Goal: Task Accomplishment & Management: Manage account settings

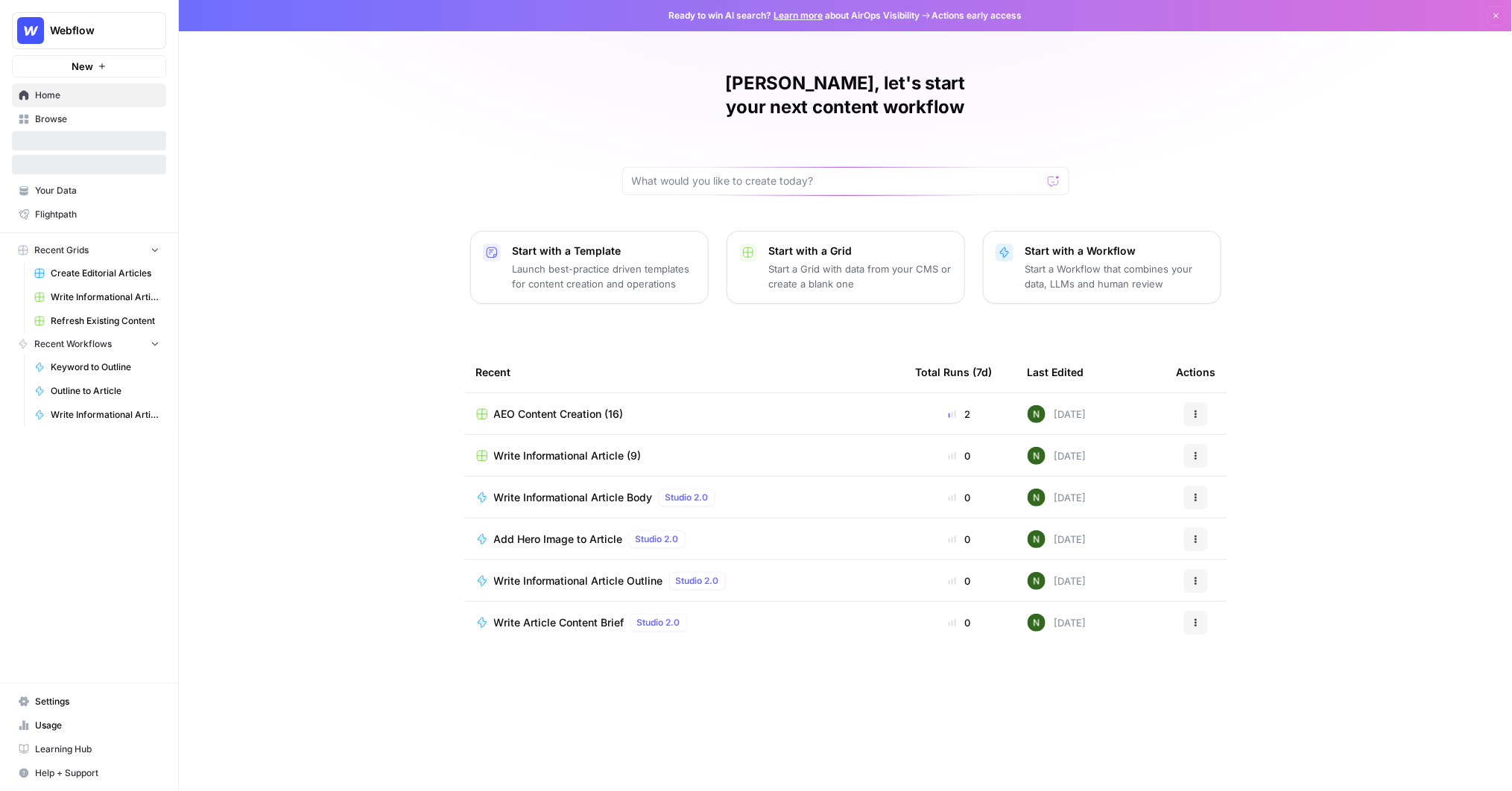
click at [90, 18] on button "Webflow" at bounding box center [89, 30] width 154 height 37
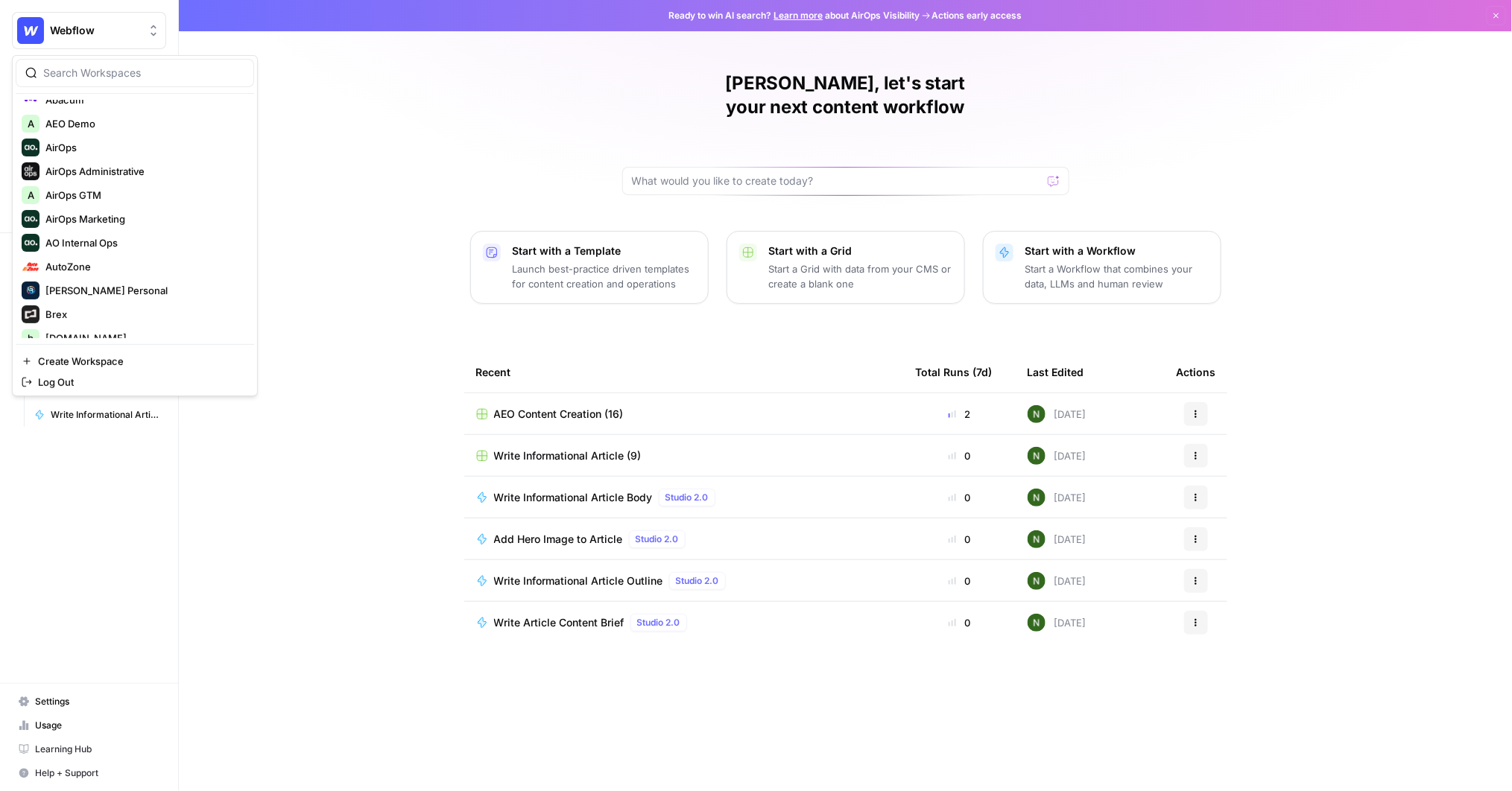
scroll to position [92, 0]
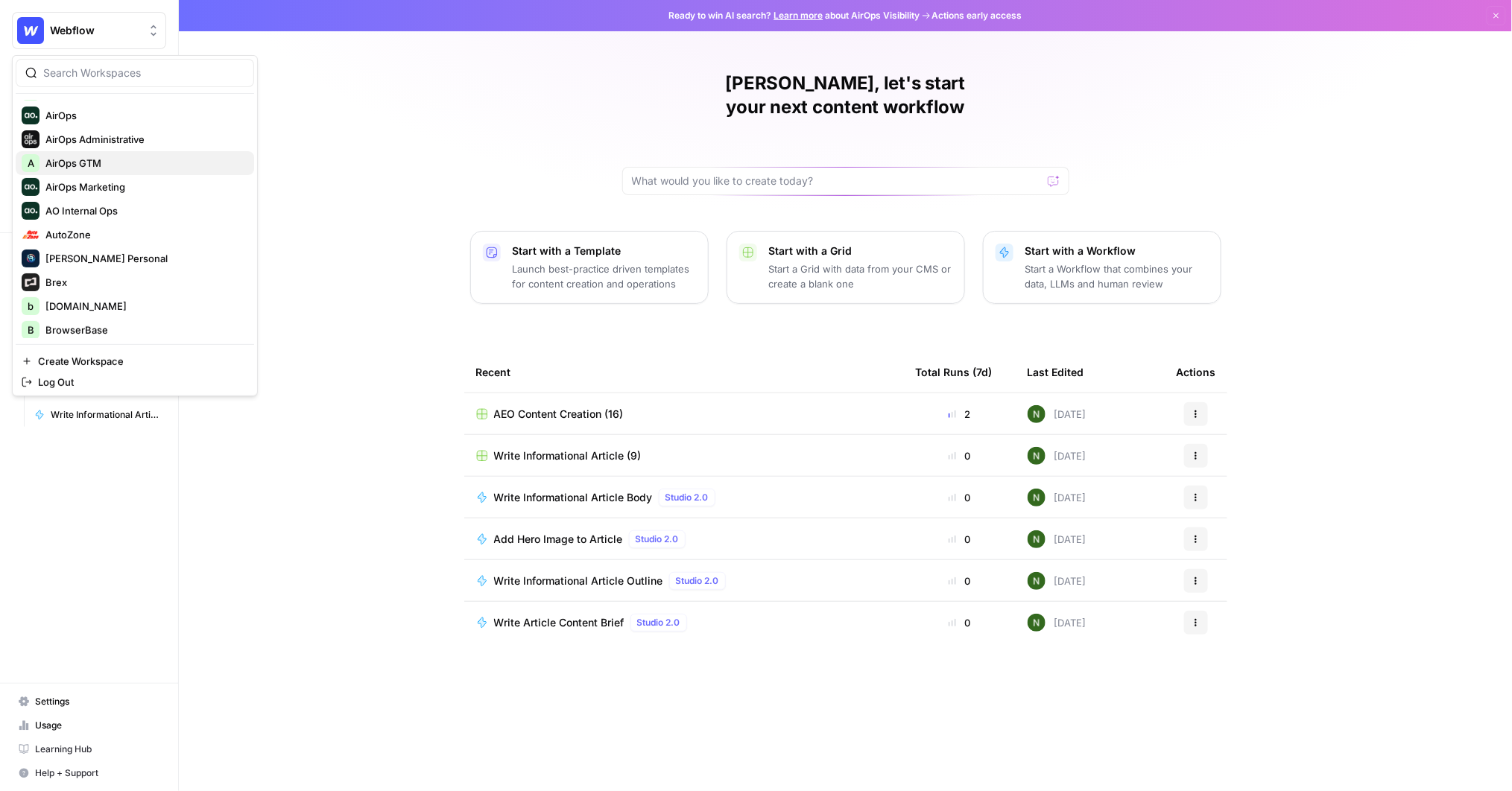
click at [88, 170] on div "A AirOps GTM" at bounding box center [135, 163] width 226 height 18
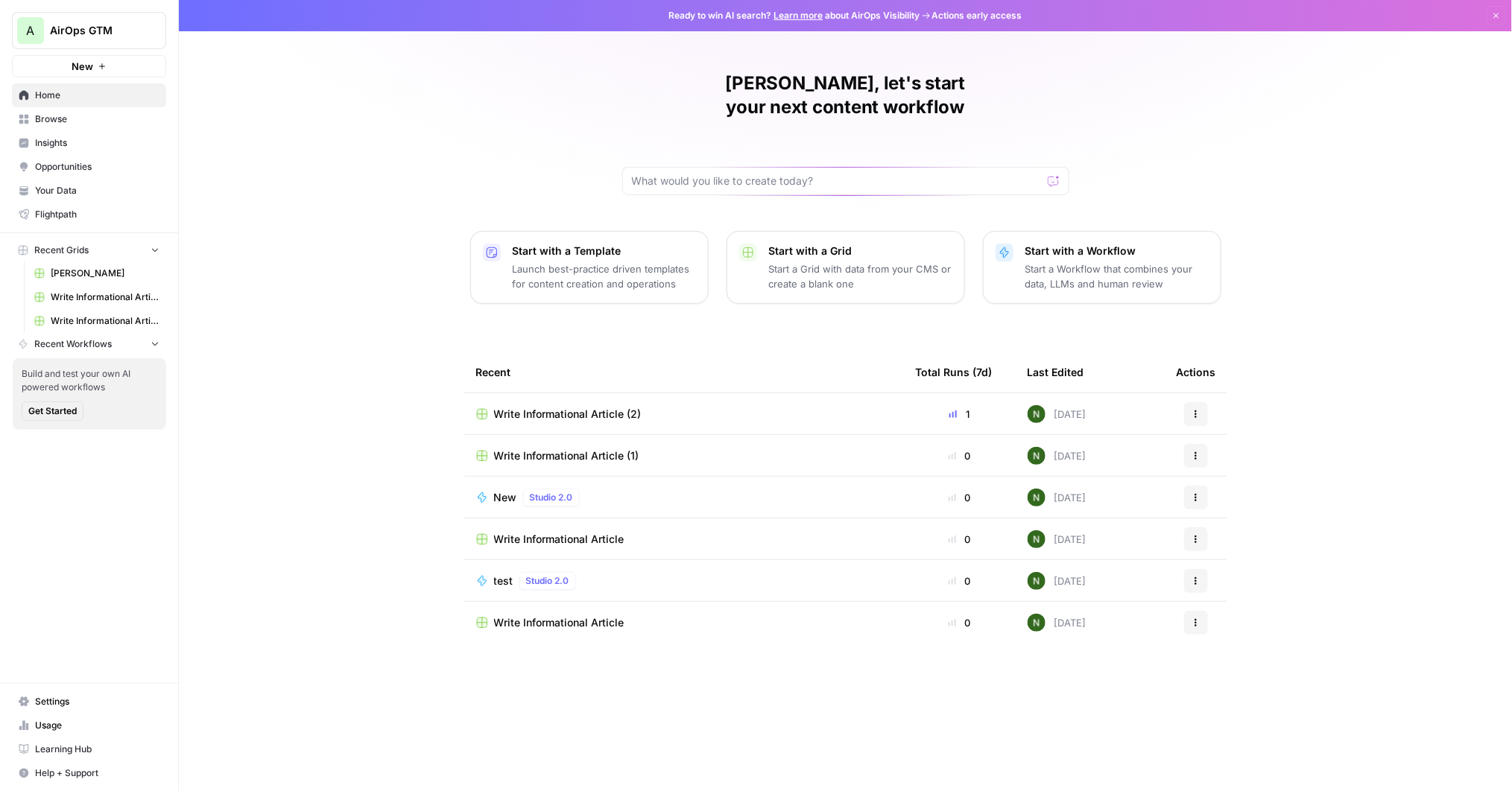
click at [82, 63] on span "New" at bounding box center [82, 66] width 22 height 15
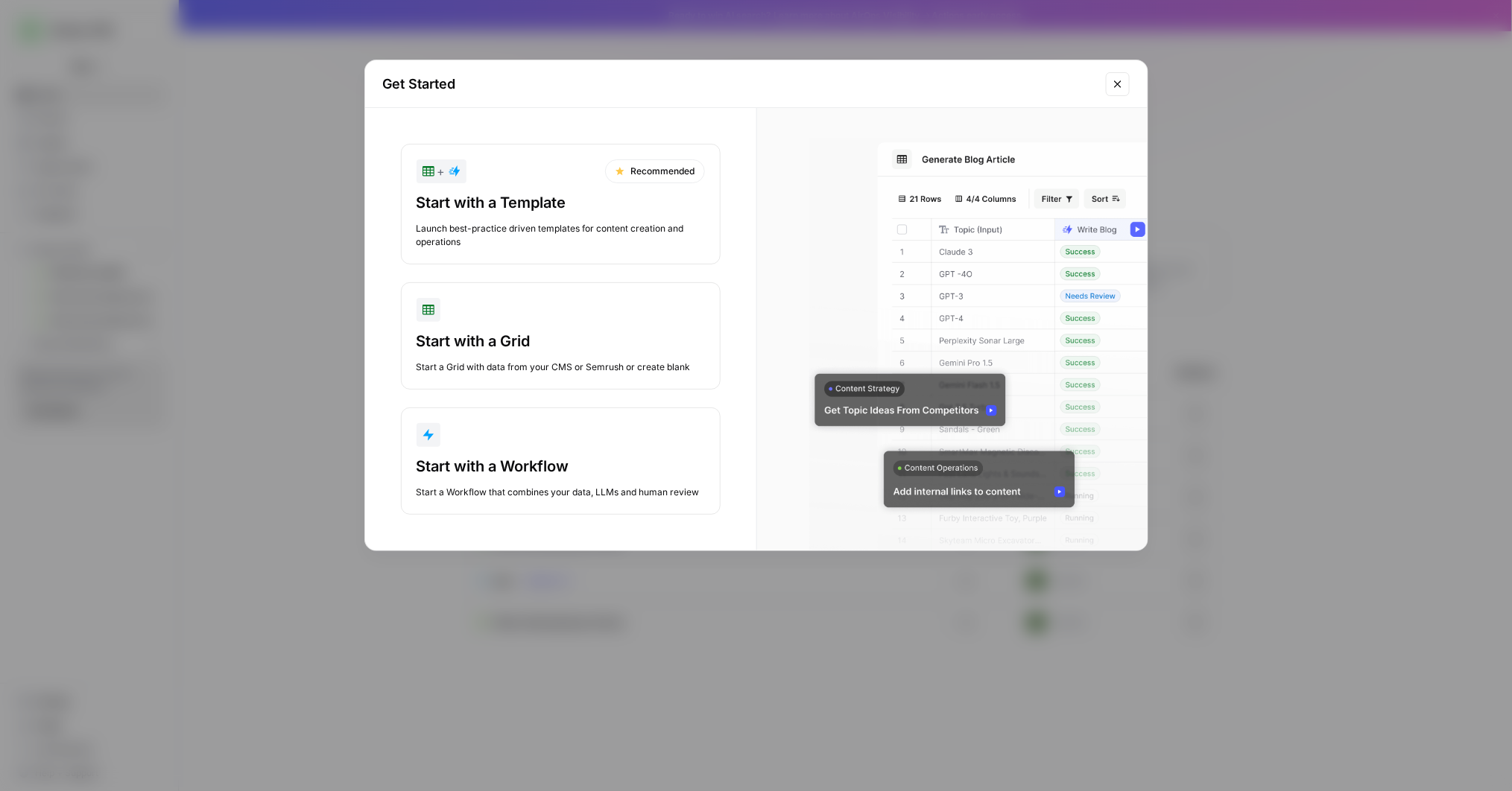
click at [529, 177] on div "+ Recommended" at bounding box center [560, 171] width 289 height 24
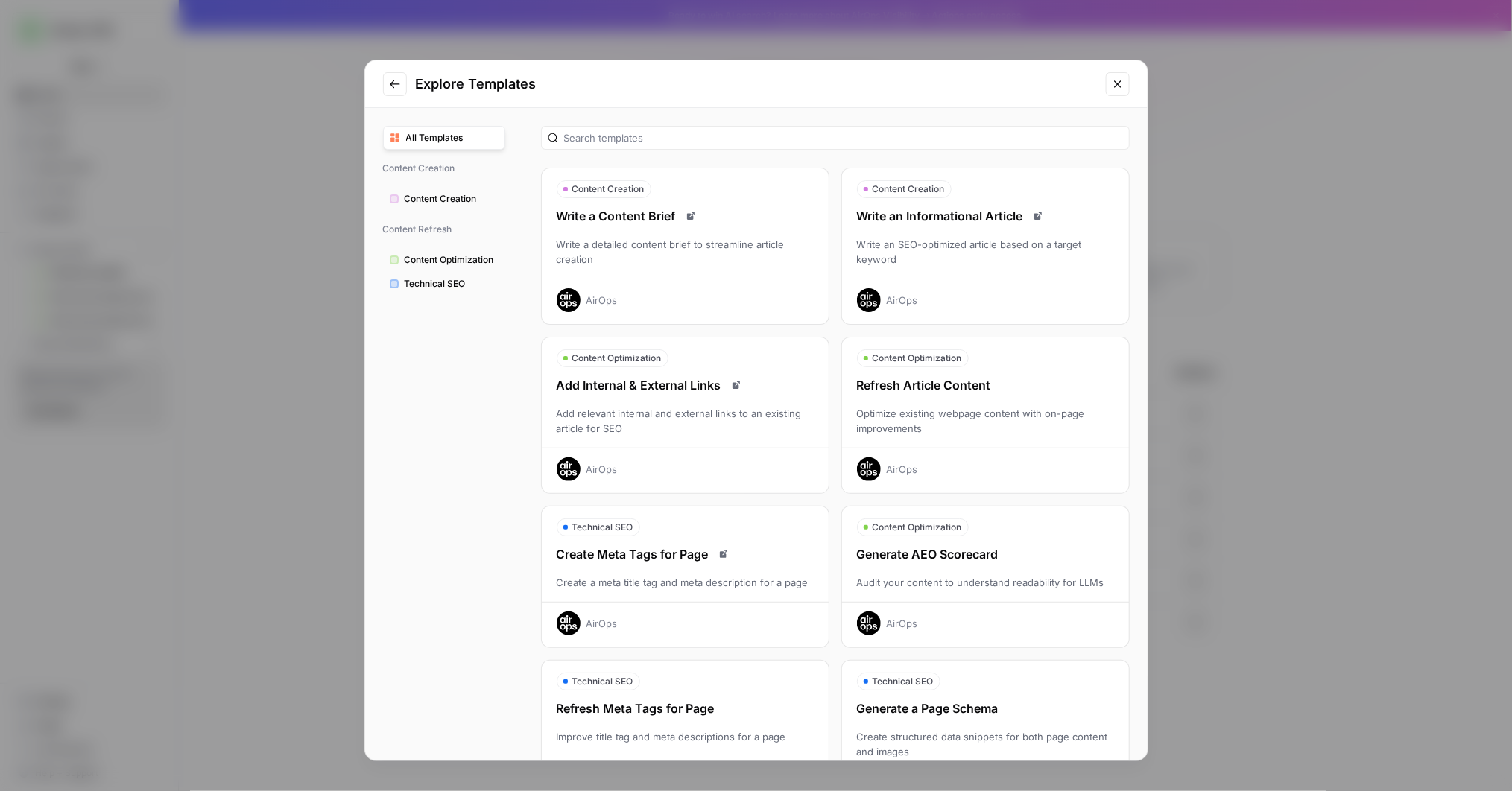
click at [945, 259] on div "Write an SEO-optimized article based on a target keyword" at bounding box center [985, 252] width 287 height 30
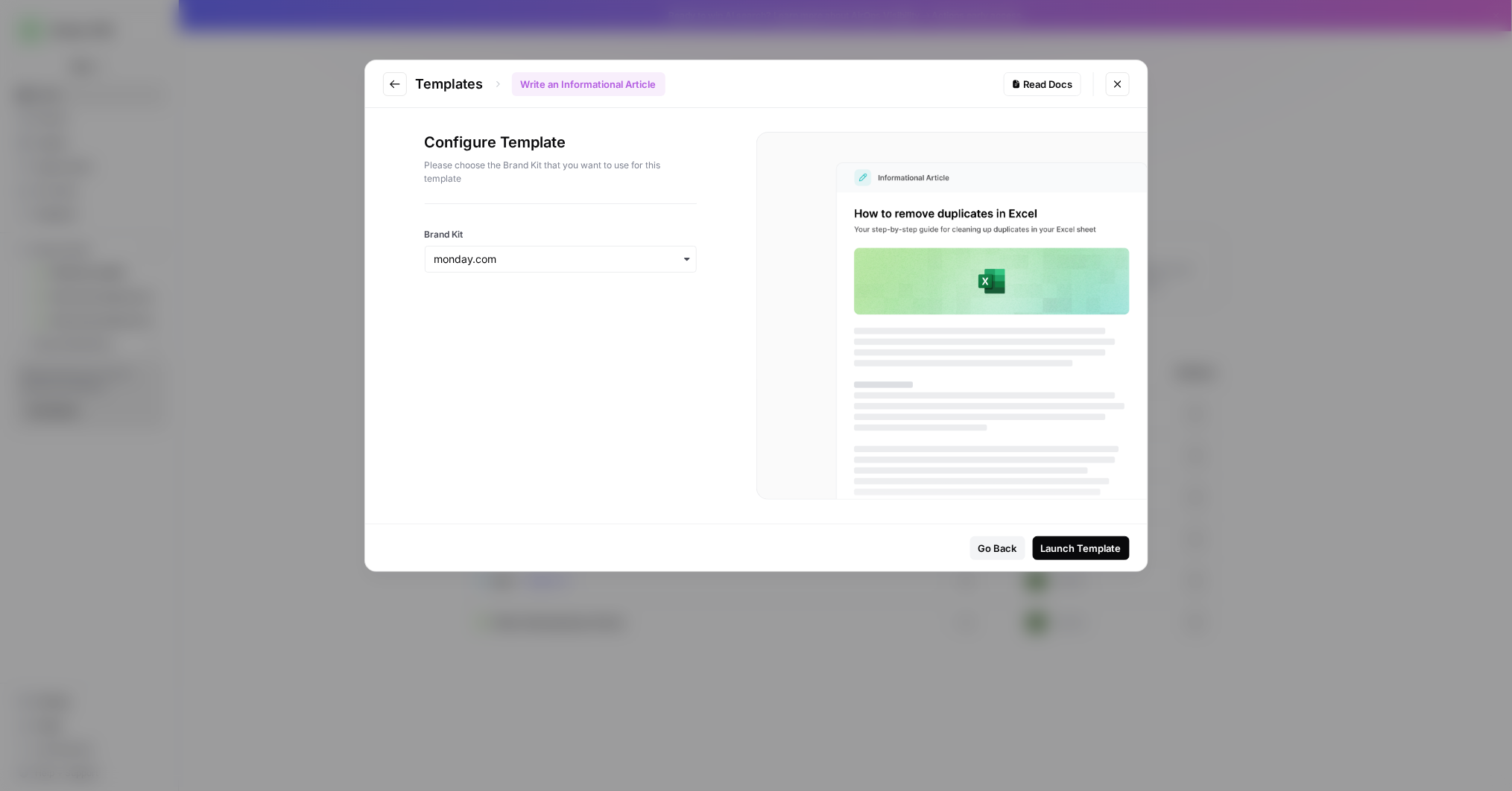
click at [1068, 558] on button "Launch Template" at bounding box center [1081, 548] width 96 height 24
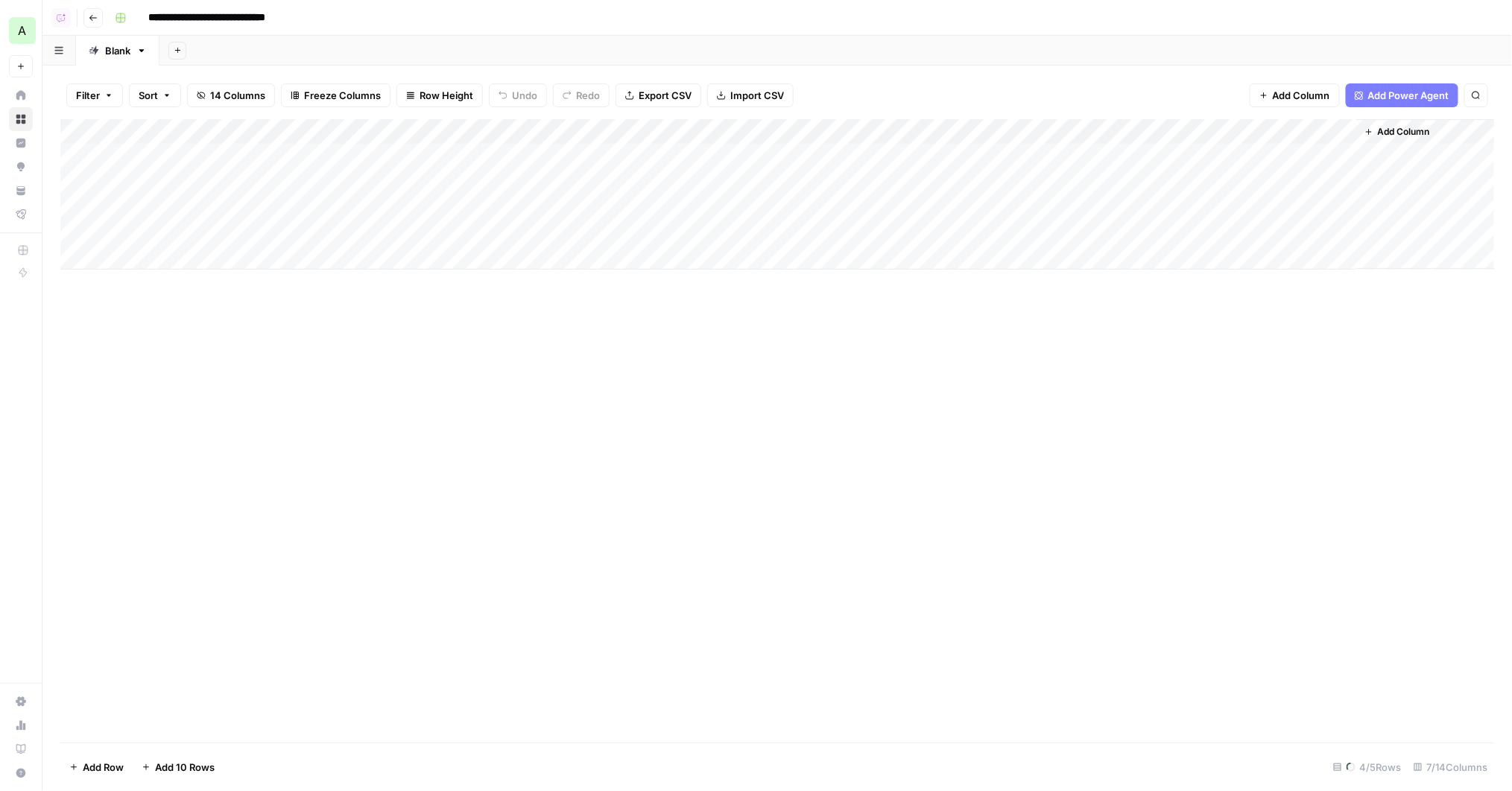
click at [605, 9] on div "**********" at bounding box center [803, 18] width 1388 height 24
click at [534, 377] on div "Add Column" at bounding box center [777, 431] width 1434 height 624
click at [498, 131] on div "Add Column" at bounding box center [778, 194] width 1435 height 150
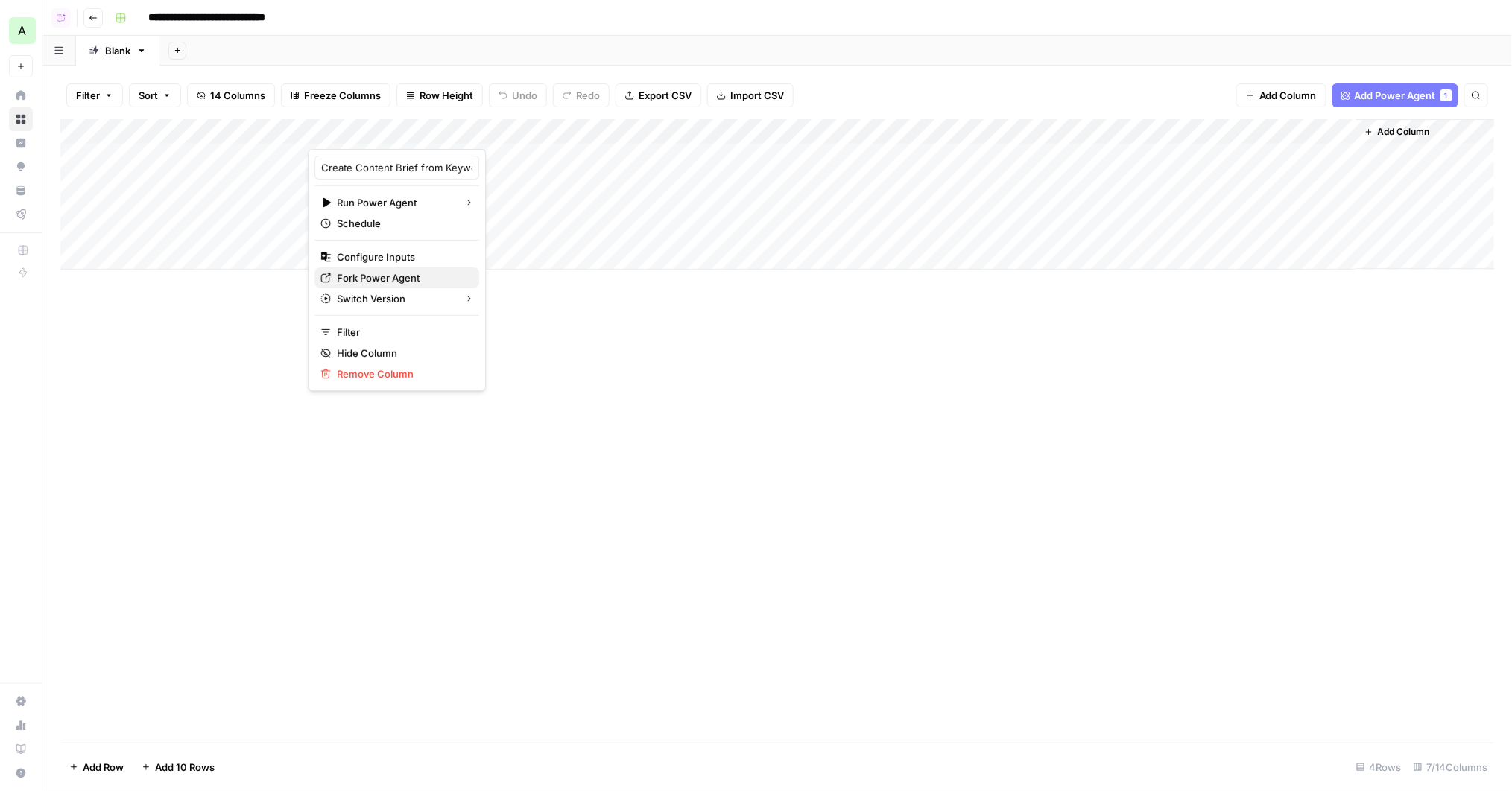
click at [370, 278] on span "Fork Power Agent" at bounding box center [402, 278] width 131 height 15
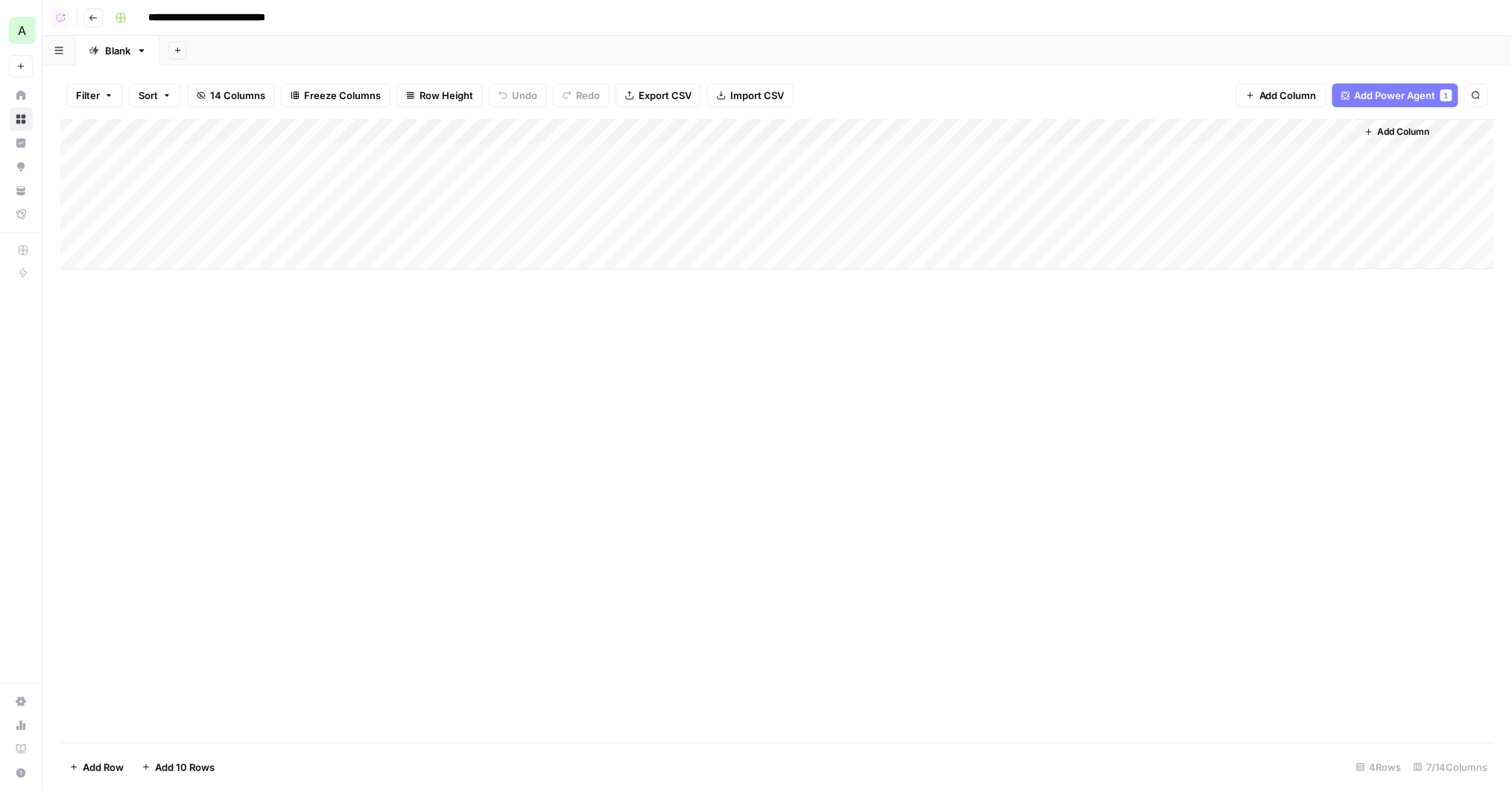
click at [843, 131] on div "Add Column" at bounding box center [778, 194] width 1435 height 150
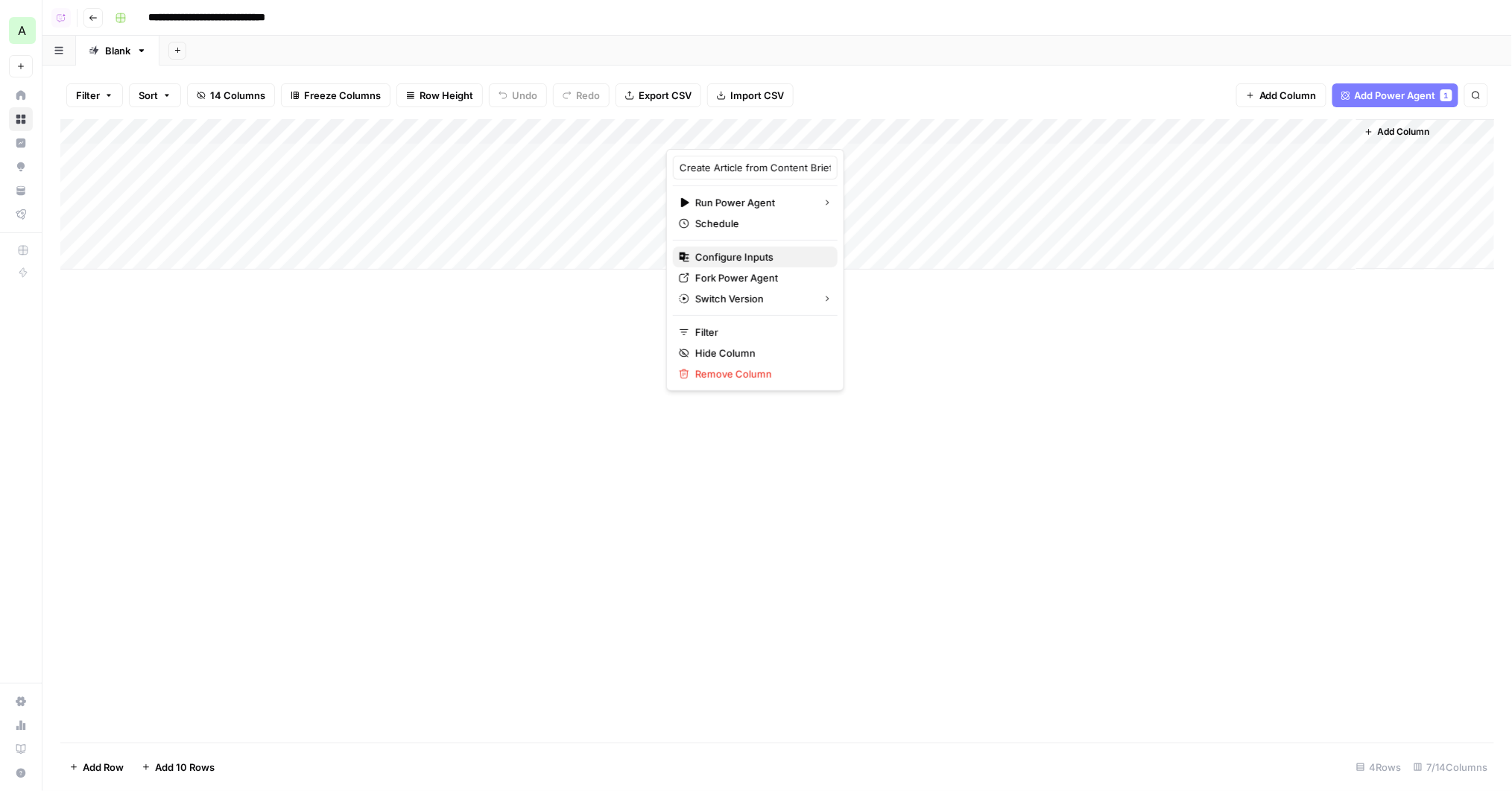
click at [721, 255] on span "Configure Inputs" at bounding box center [761, 257] width 131 height 15
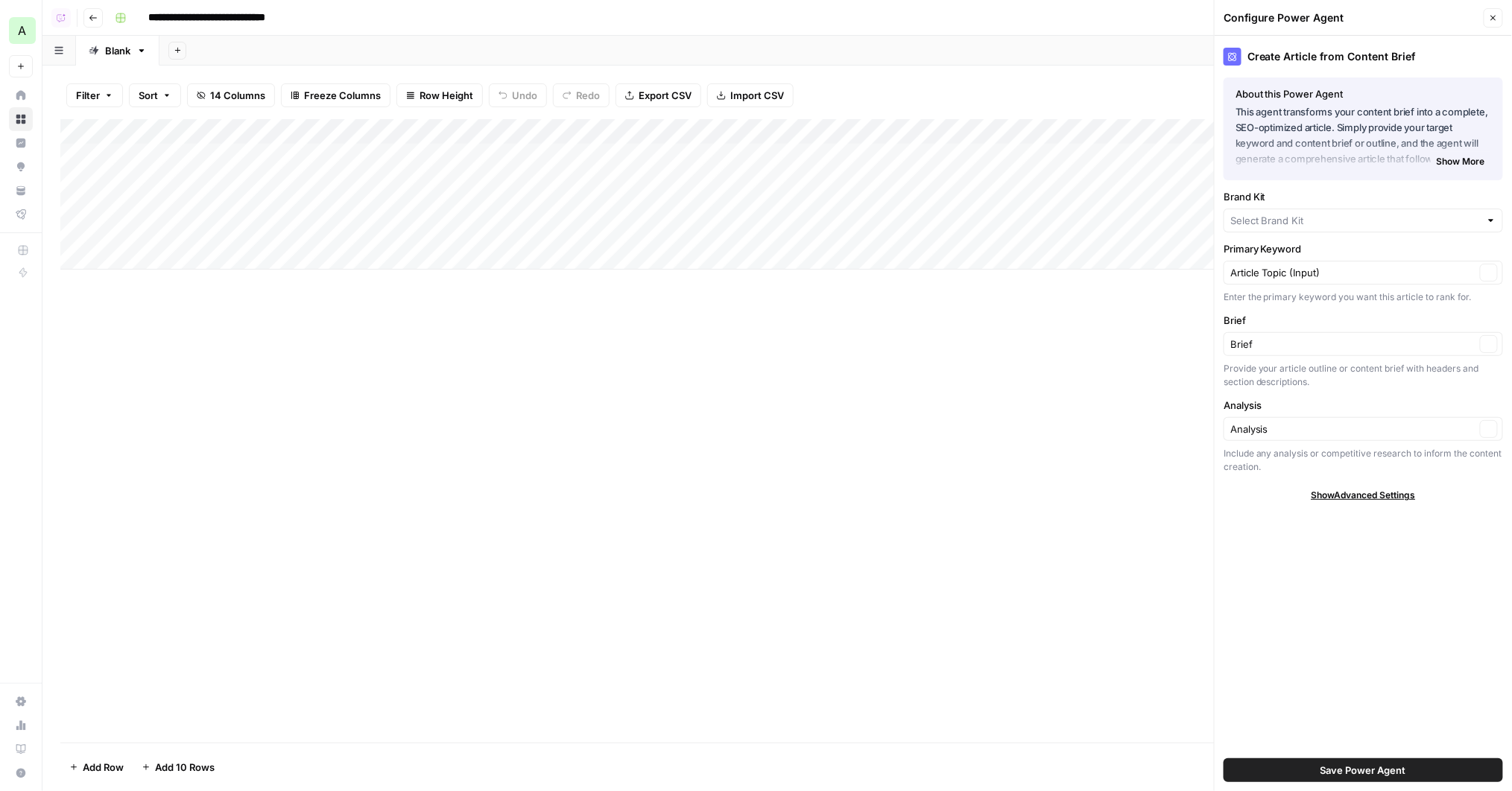
type input "monday.com"
click at [791, 345] on div "Add Column" at bounding box center [777, 431] width 1434 height 624
click at [1493, 15] on icon "button" at bounding box center [1493, 17] width 9 height 9
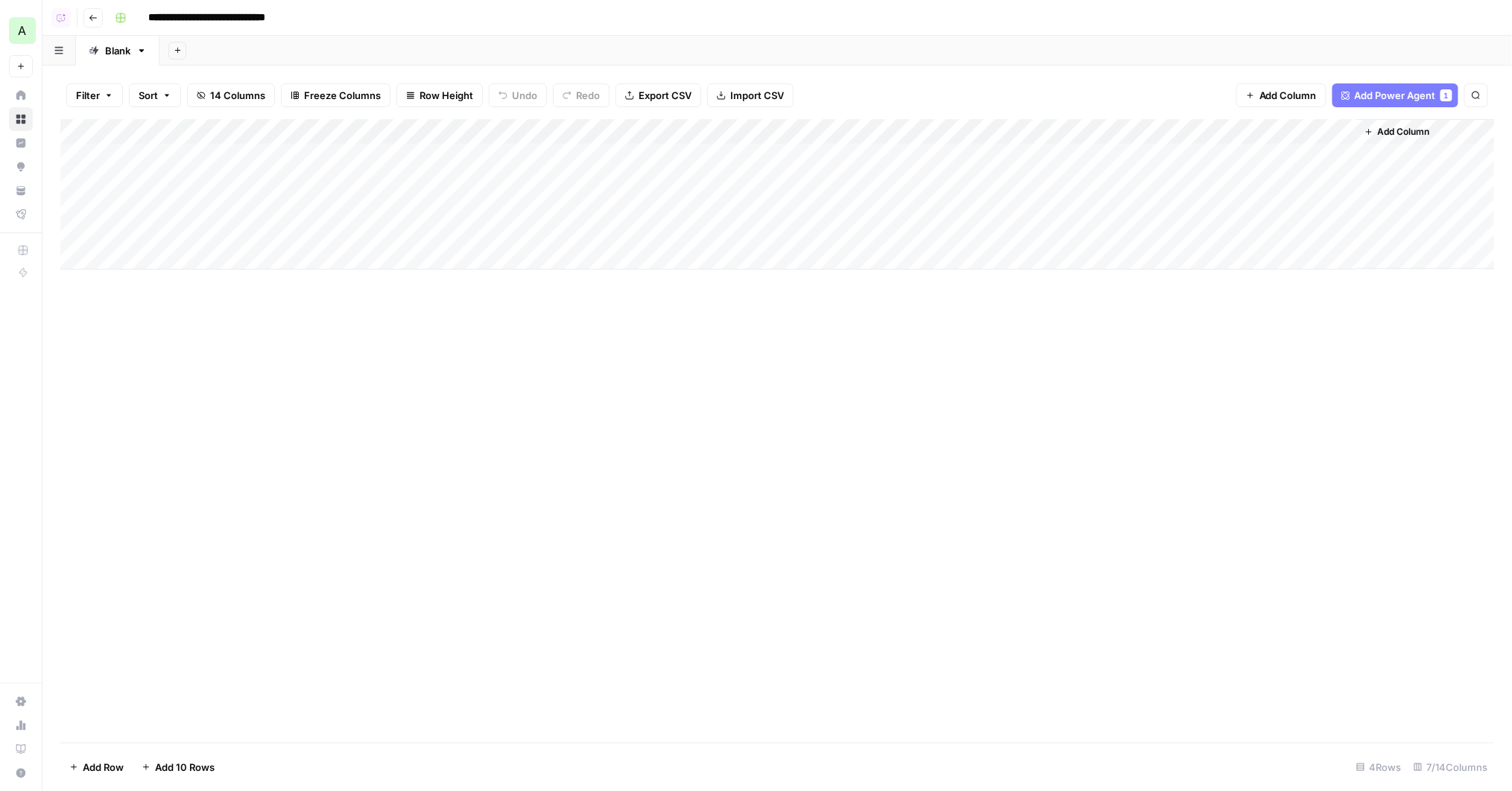
click at [841, 132] on div "Add Column" at bounding box center [778, 194] width 1435 height 150
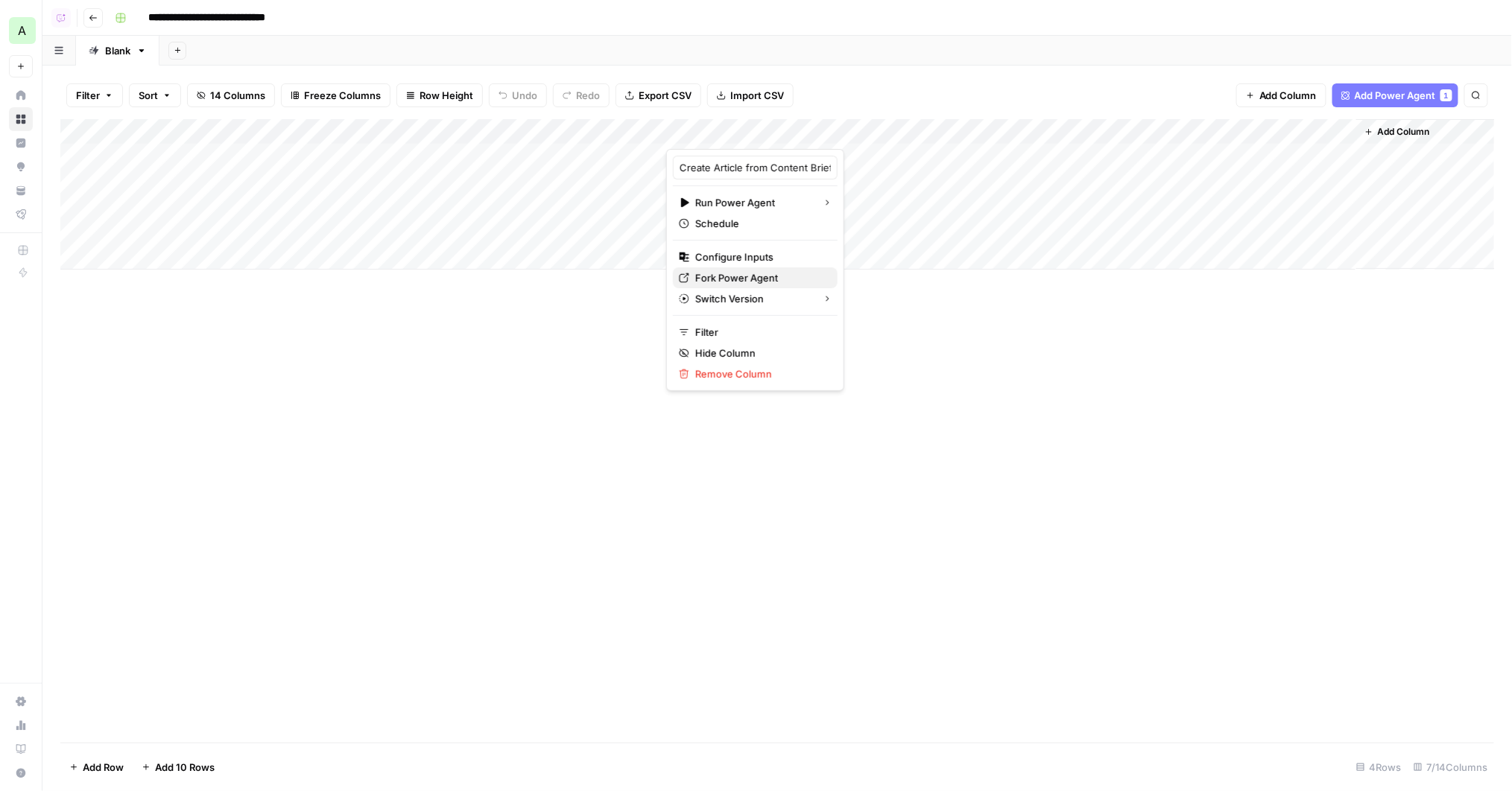
click at [731, 272] on span "Fork Power Agent" at bounding box center [761, 278] width 131 height 15
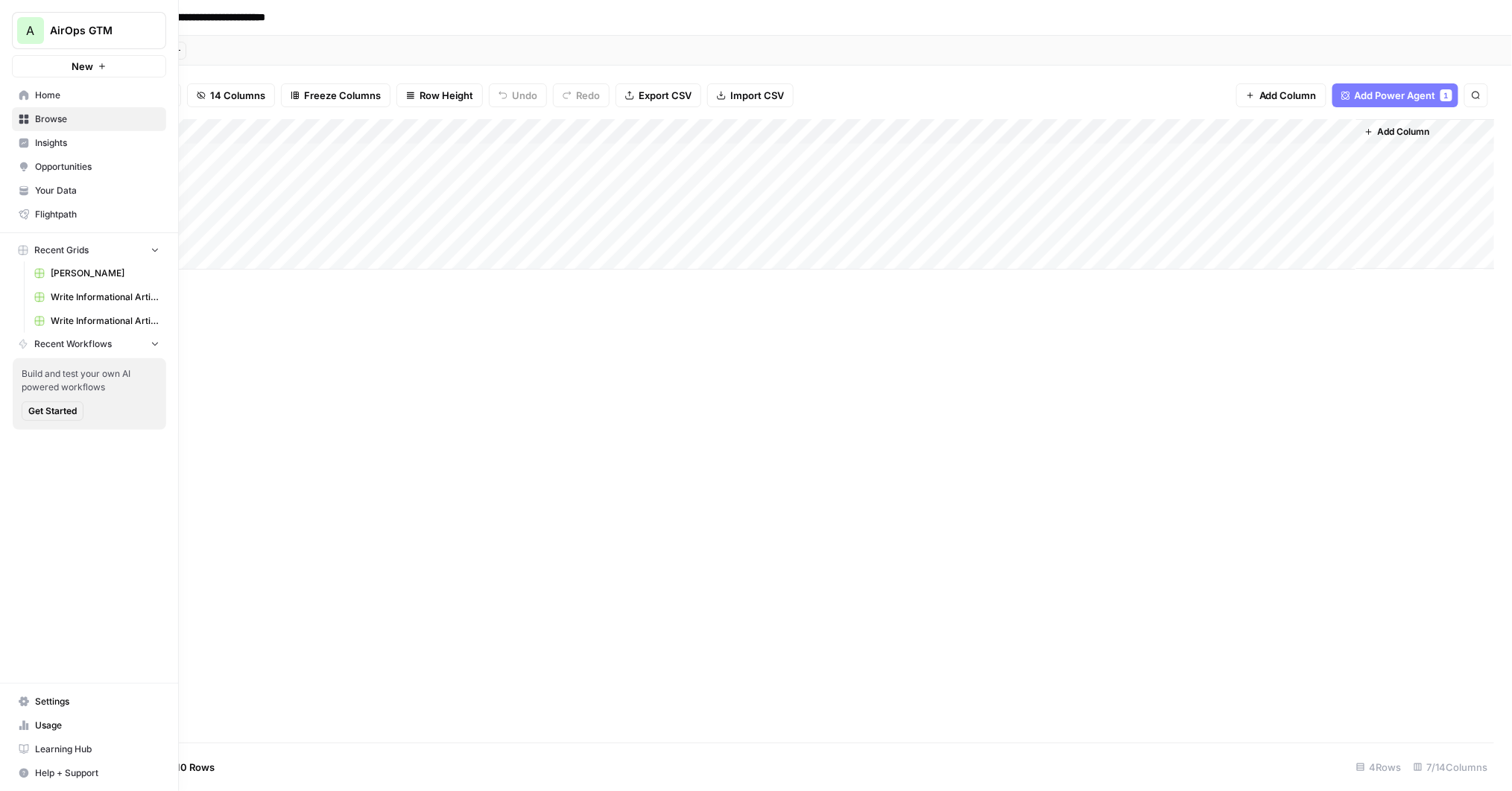
click at [77, 281] on link "Zola" at bounding box center [96, 273] width 139 height 24
click at [64, 188] on span "Your Data" at bounding box center [97, 191] width 125 height 13
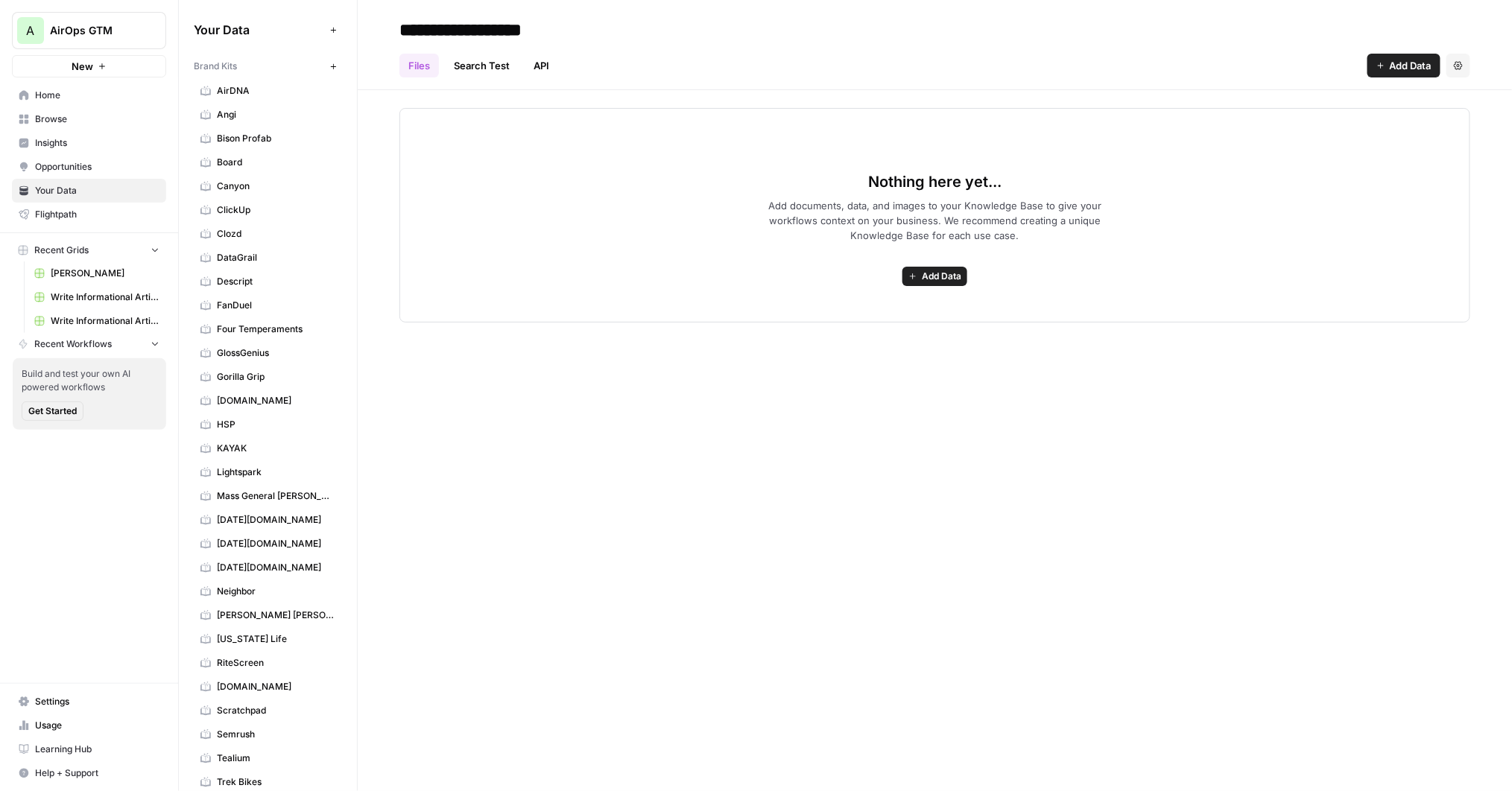
click at [47, 709] on span "Settings" at bounding box center [97, 702] width 125 height 13
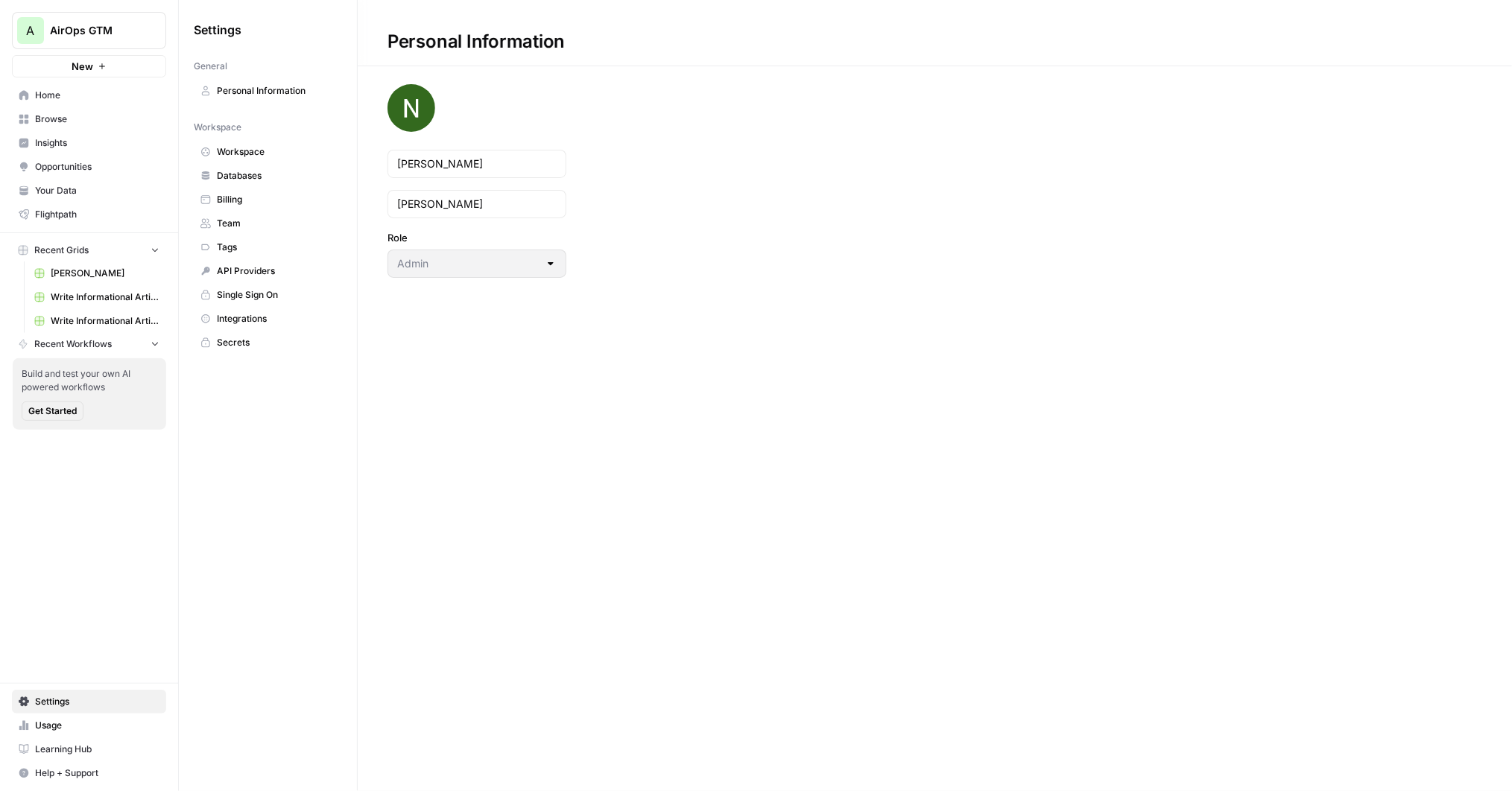
click at [255, 222] on span "Team" at bounding box center [276, 223] width 118 height 13
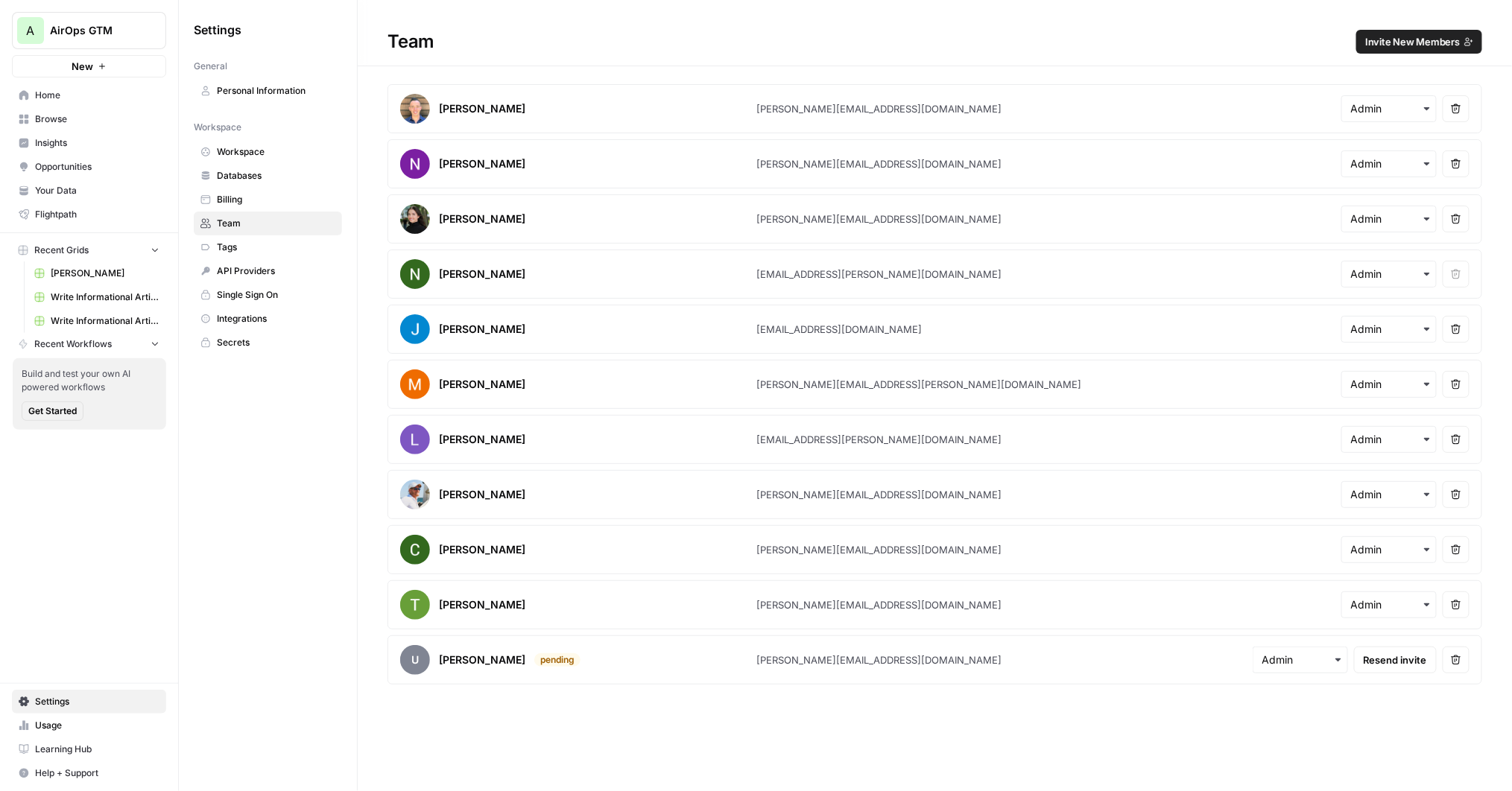
click at [1391, 33] on button "Invite New Members" at bounding box center [1419, 41] width 126 height 24
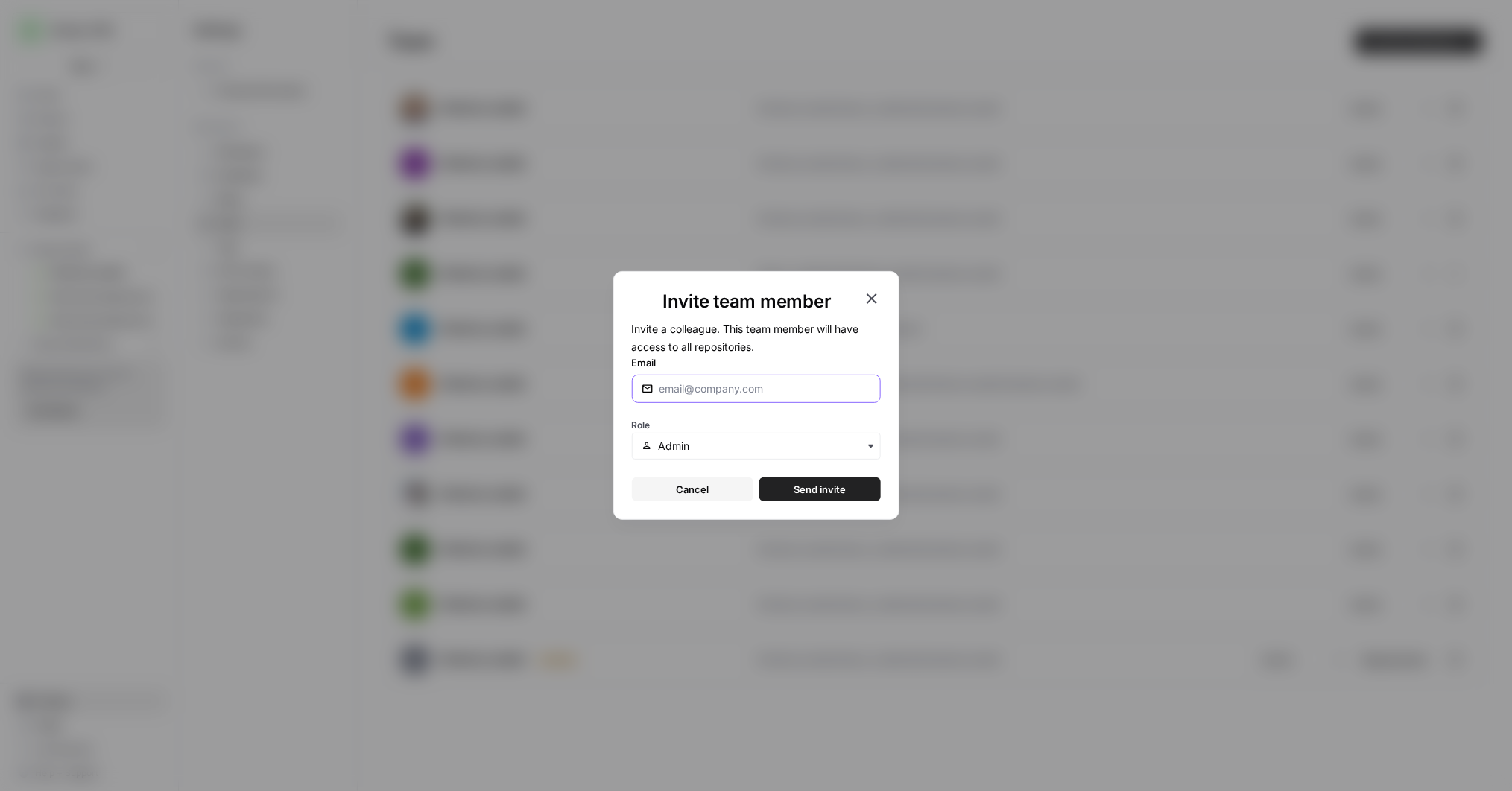
click at [728, 389] on input "Email" at bounding box center [766, 388] width 212 height 15
type input "[PERSON_NAME][EMAIL_ADDRESS][DOMAIN_NAME]"
click at [805, 501] on button "Send invite" at bounding box center [820, 489] width 121 height 24
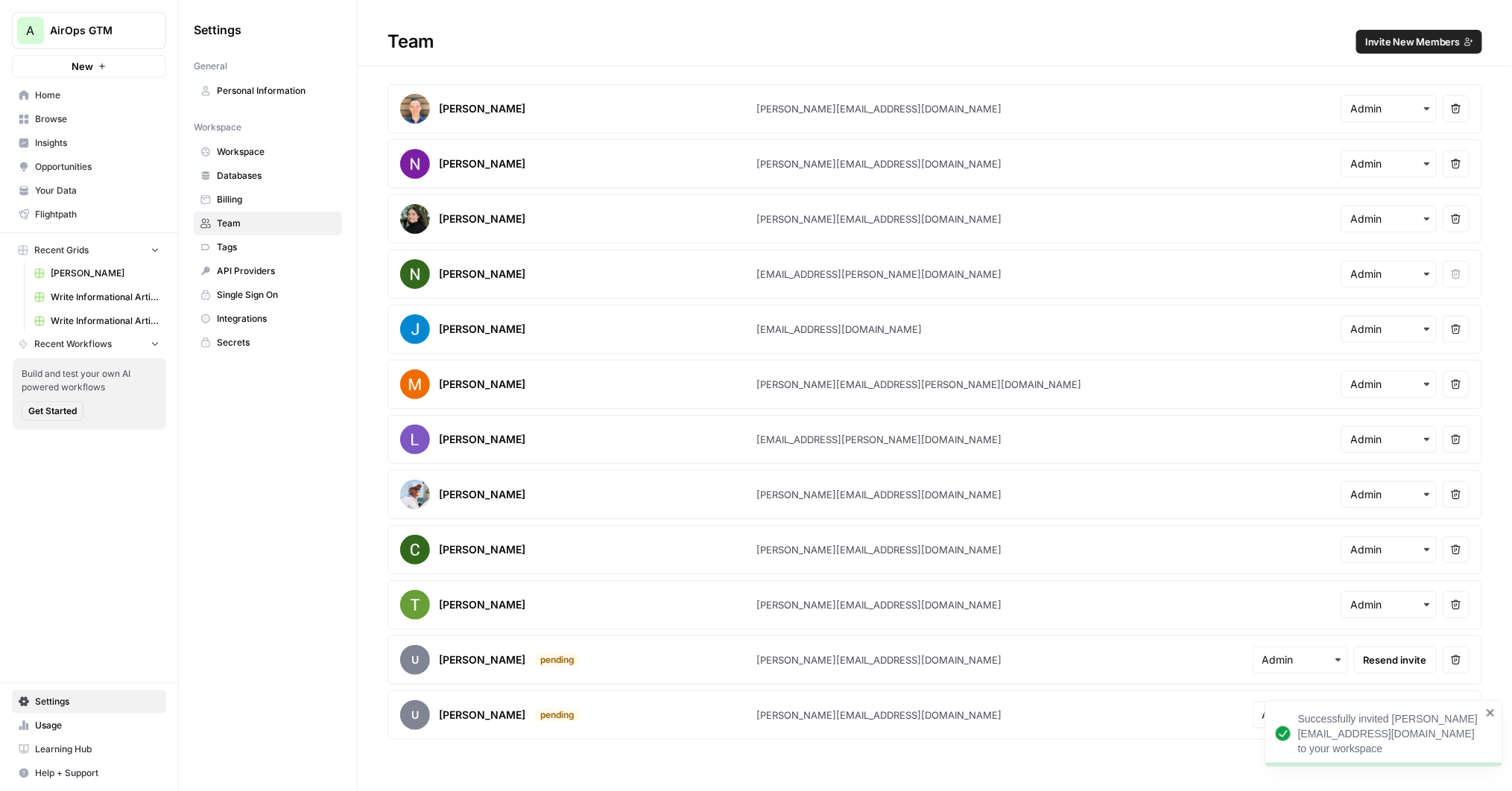
click at [121, 27] on span "AirOps GTM" at bounding box center [95, 30] width 90 height 15
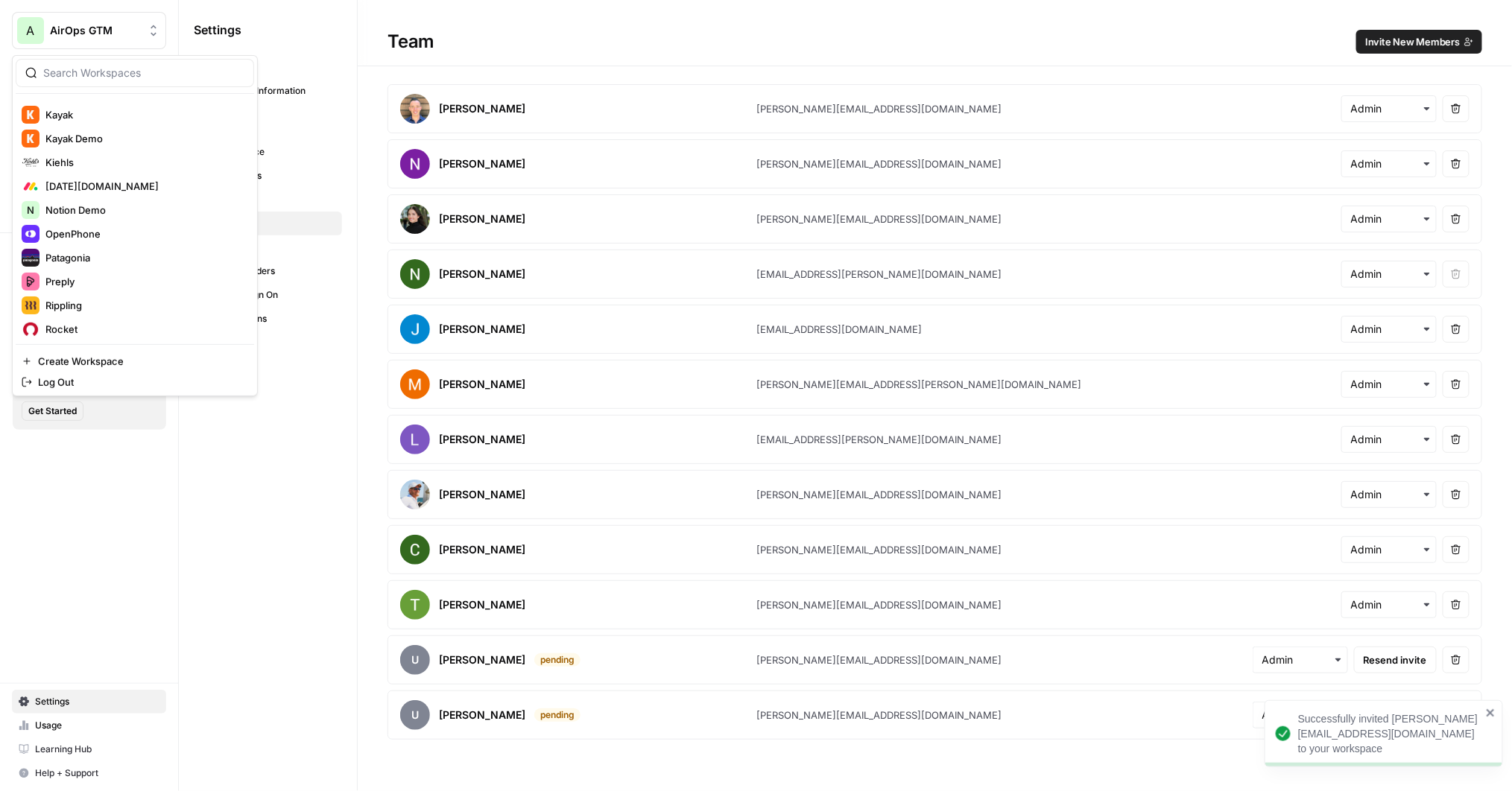
scroll to position [906, 0]
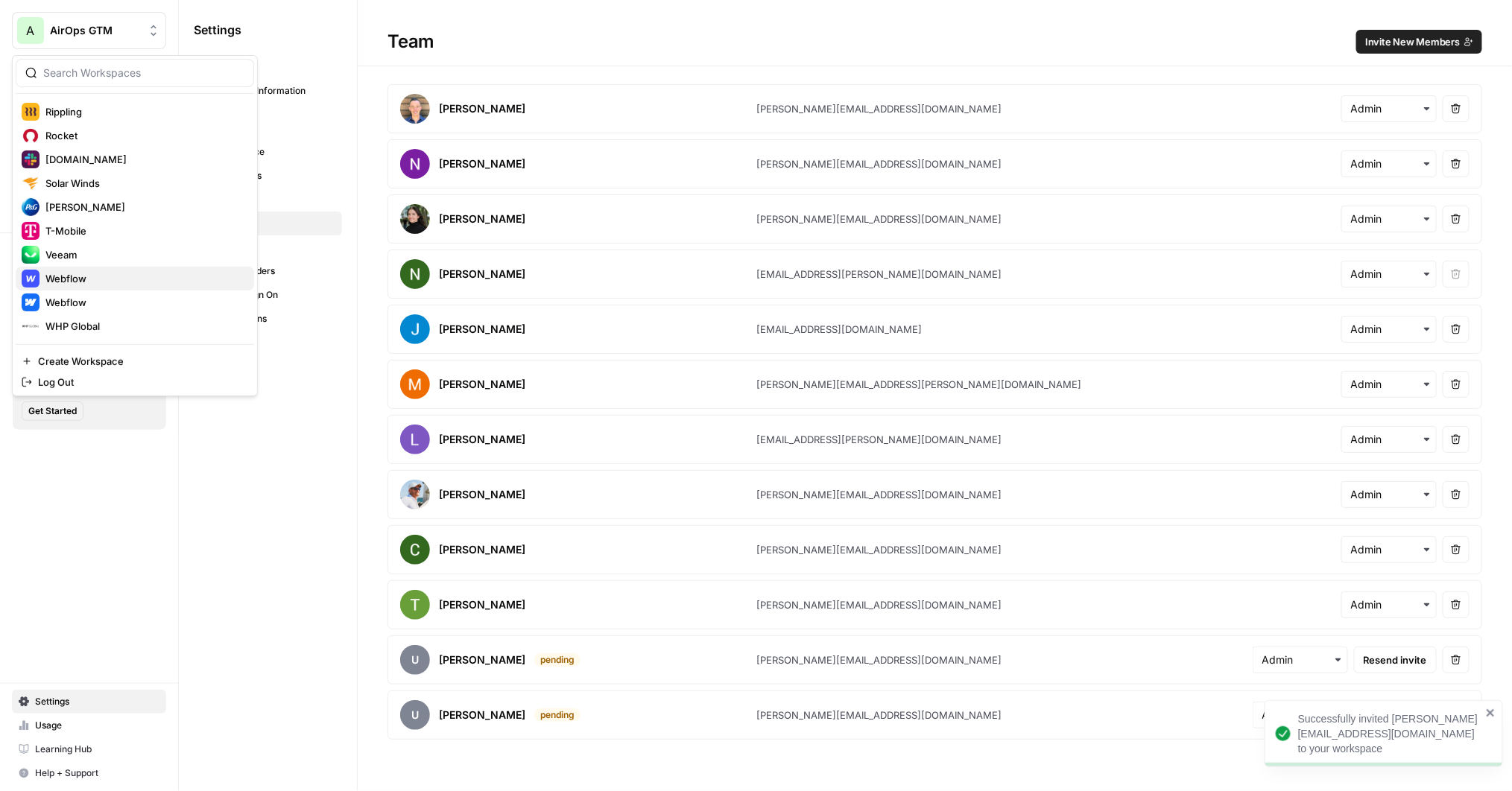
click at [107, 284] on span "Webflow" at bounding box center [143, 278] width 197 height 15
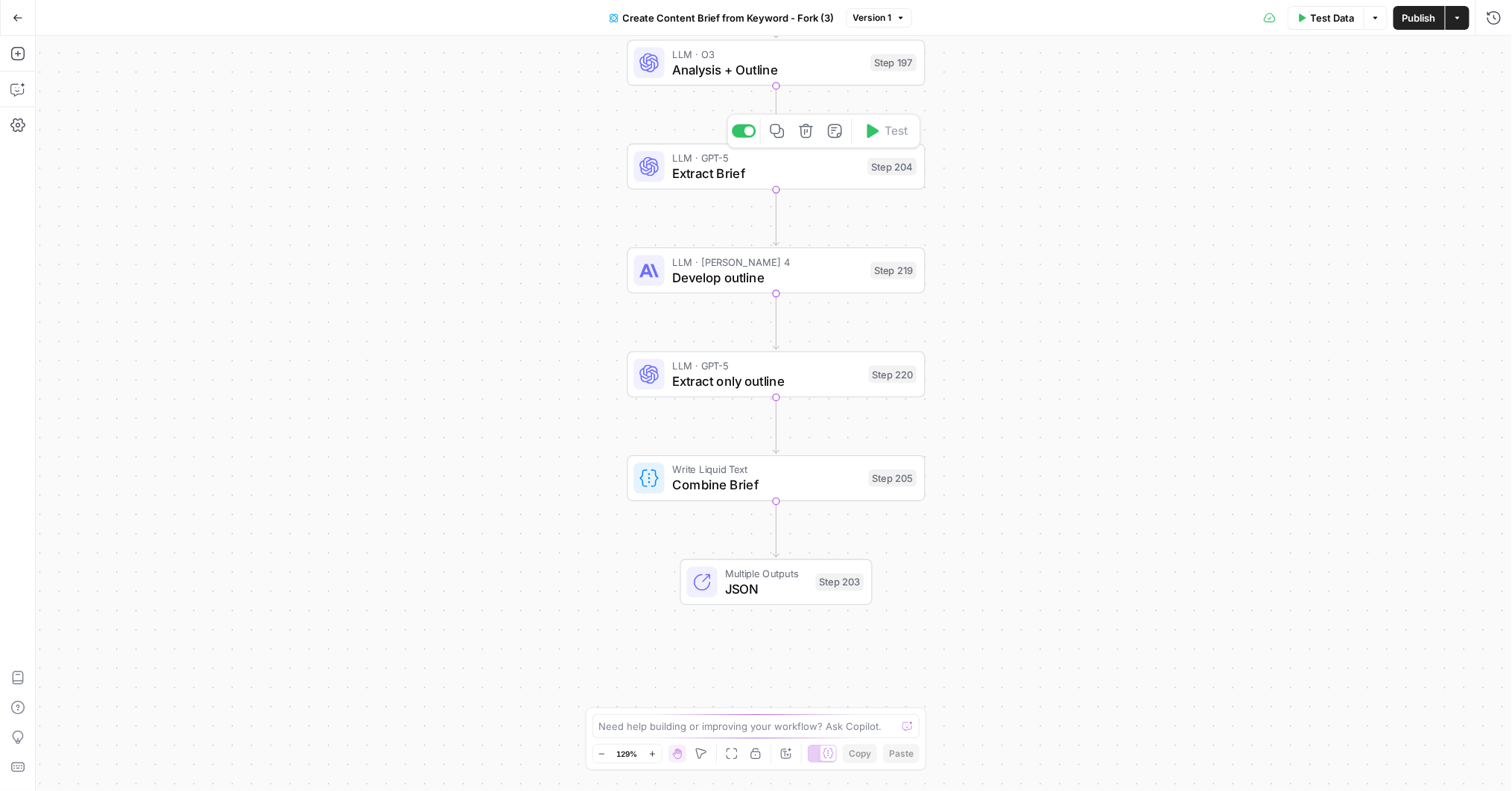
click at [812, 170] on span "Extract Brief" at bounding box center [766, 173] width 188 height 19
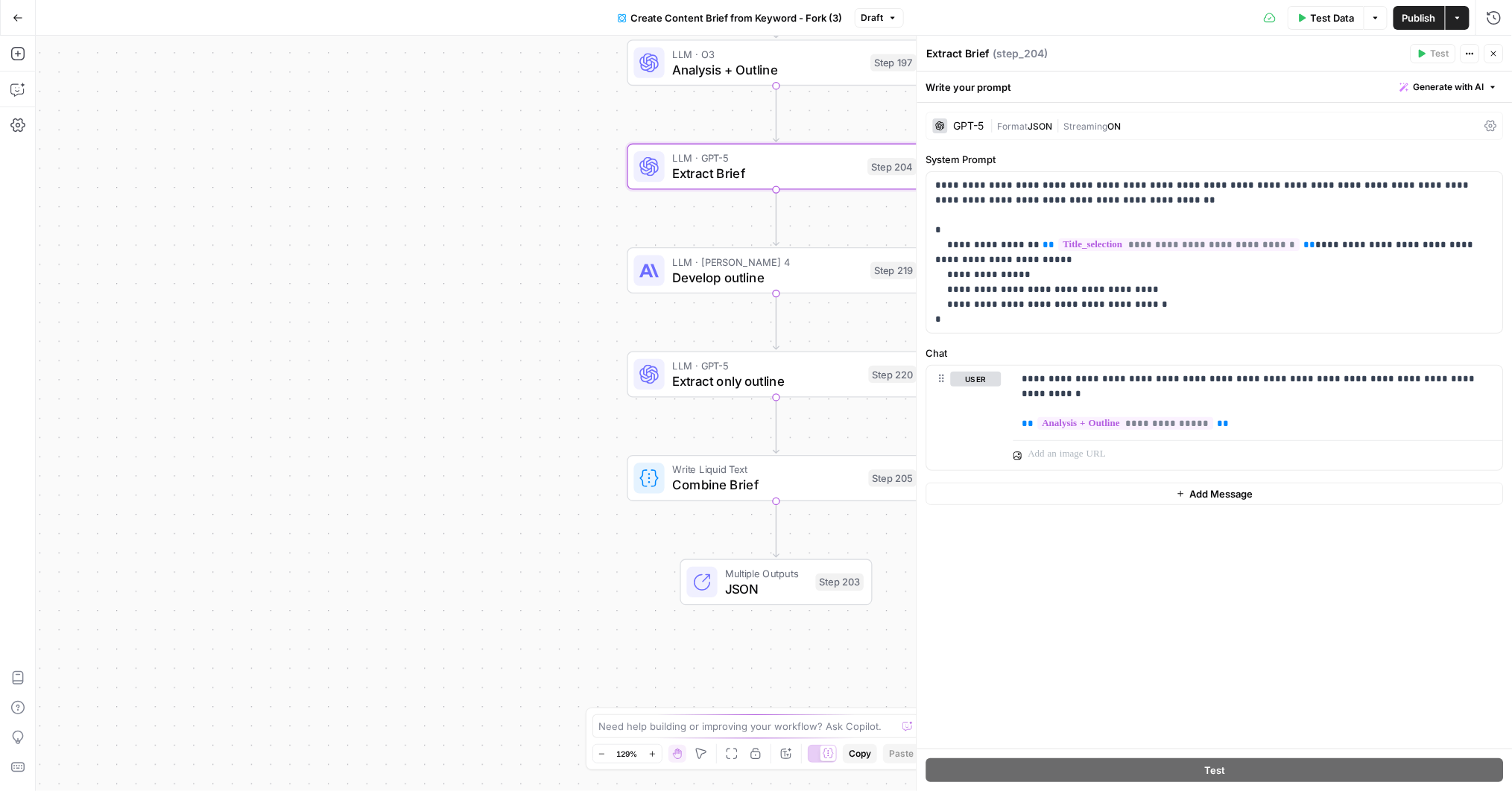
click at [527, 225] on div "Workflow Input Settings Inputs Google Search Perform Google Search Step 51 Loop…" at bounding box center [774, 413] width 1476 height 755
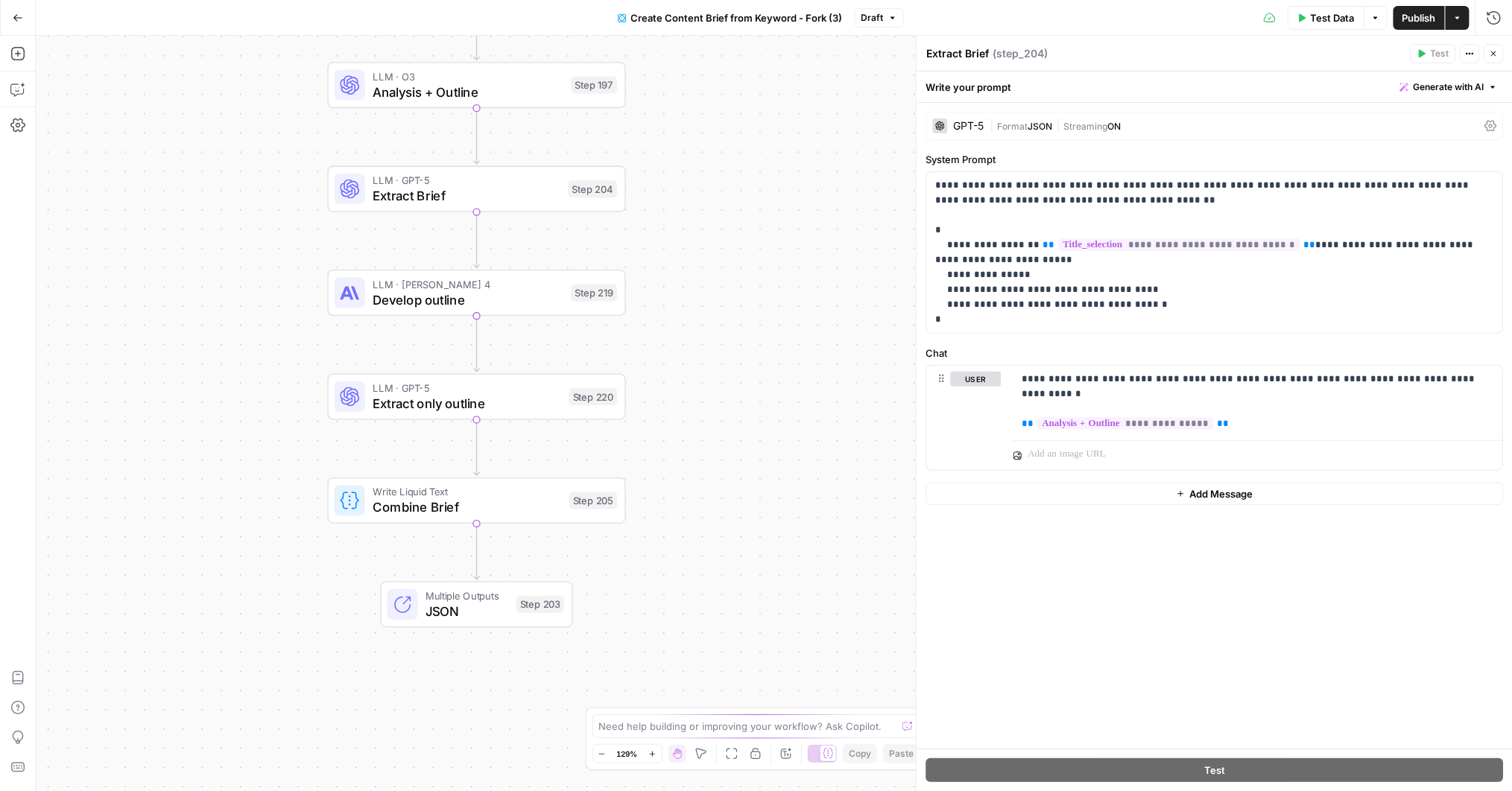
drag, startPoint x: 527, startPoint y: 225, endPoint x: 226, endPoint y: 247, distance: 301.8
click at [226, 247] on div "Workflow Input Settings Inputs Google Search Perform Google Search Step 51 Loop…" at bounding box center [774, 413] width 1476 height 755
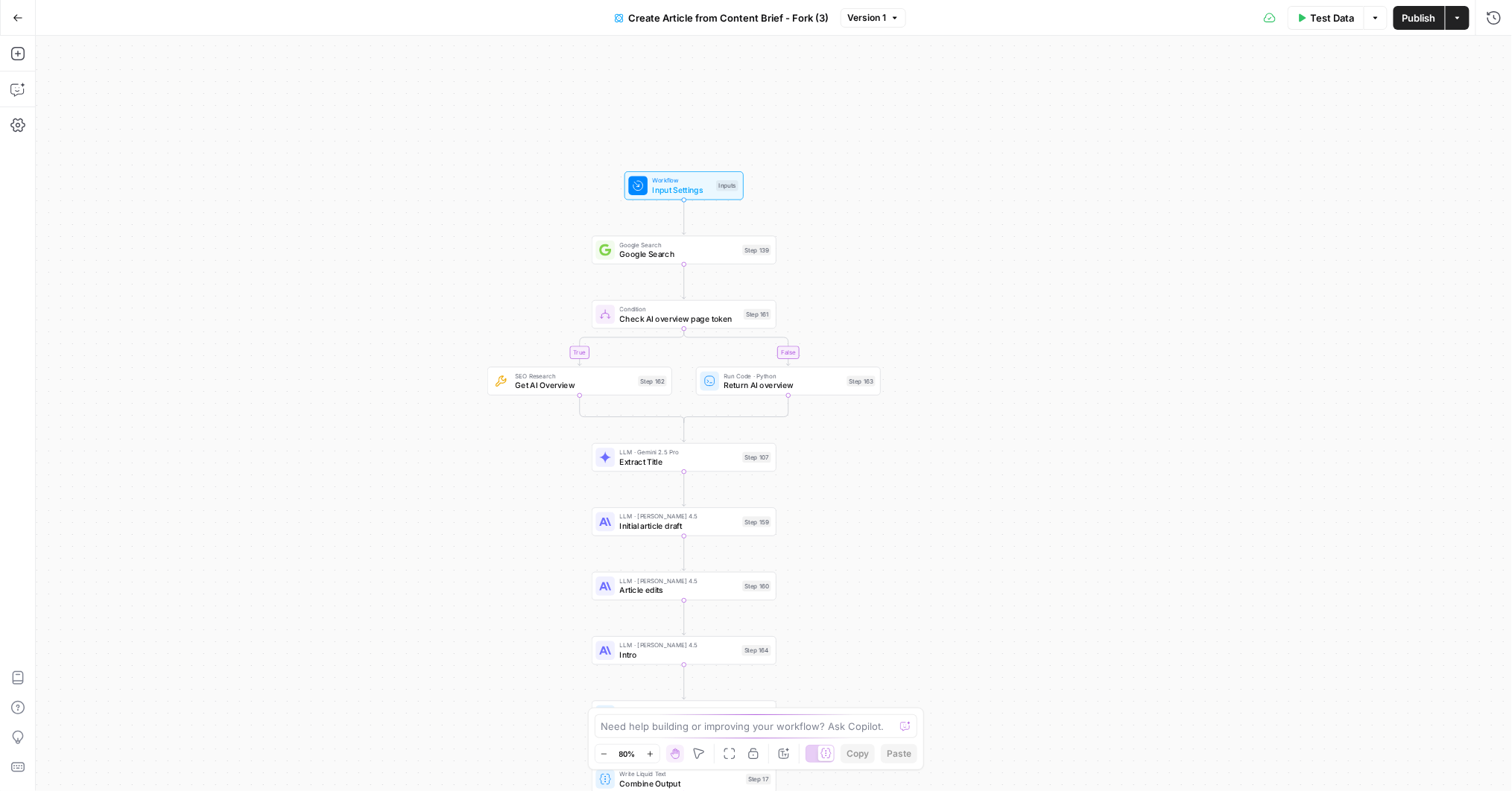
drag, startPoint x: 949, startPoint y: 166, endPoint x: 858, endPoint y: 268, distance: 136.7
click at [858, 268] on div "true false Workflow Input Settings Inputs Google Search Google Search Step 139 …" at bounding box center [774, 413] width 1476 height 755
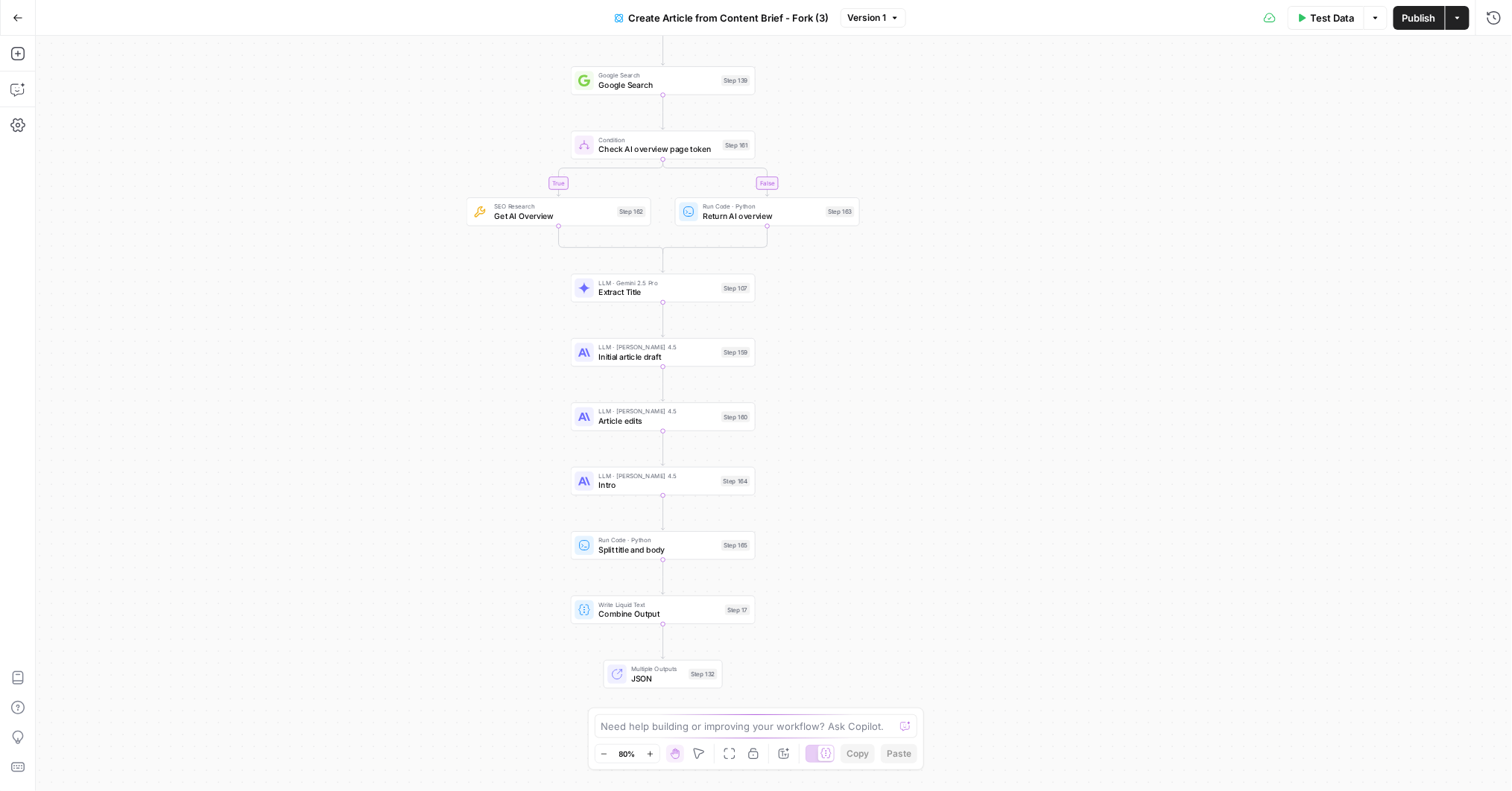
click at [490, 219] on div "SEO Research Get AI Overview Step 162 Copy step Delete step Add Note Test" at bounding box center [557, 212] width 175 height 20
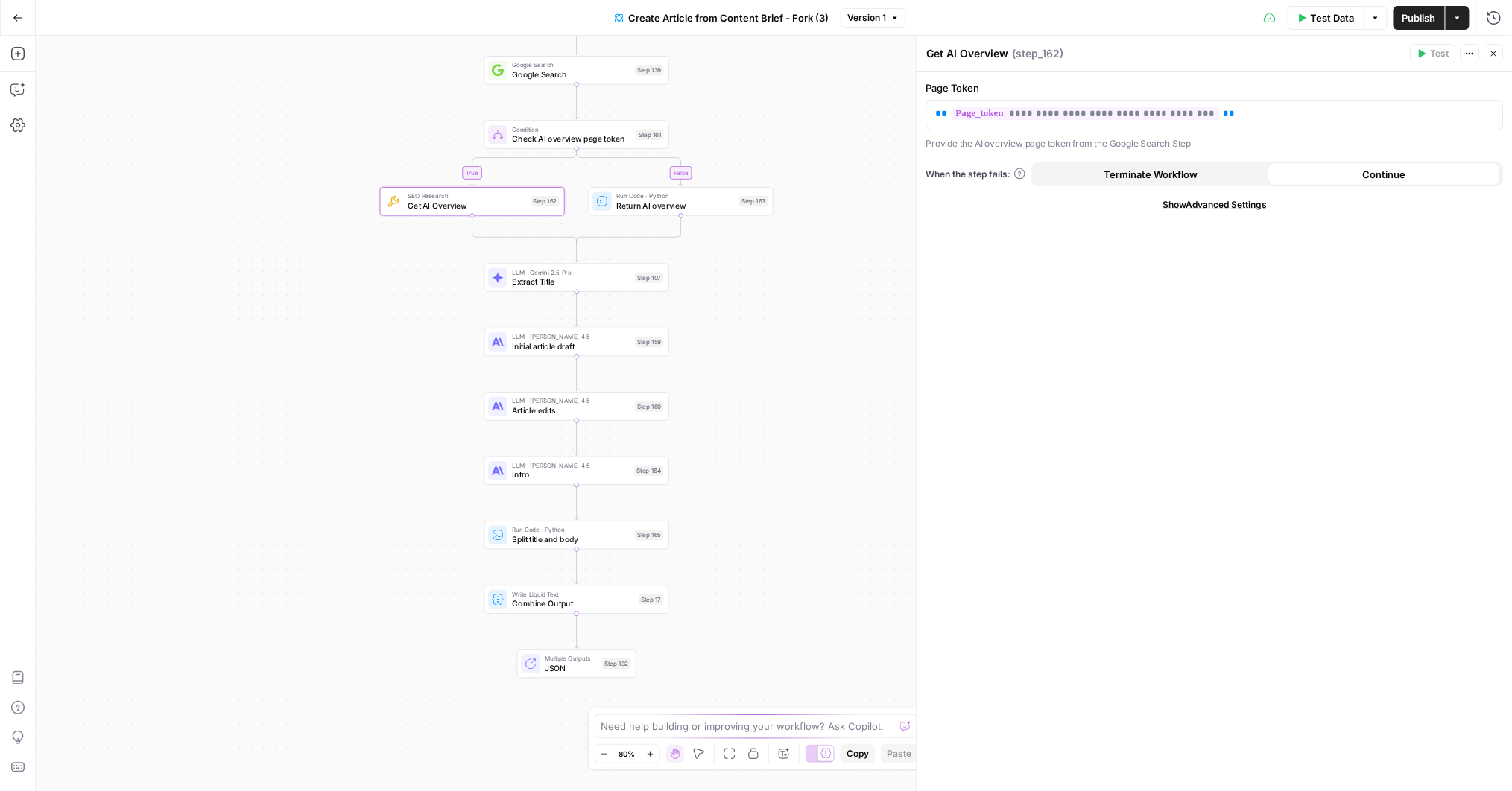
drag, startPoint x: 854, startPoint y: 290, endPoint x: 767, endPoint y: 280, distance: 87.6
click at [767, 280] on div "true false Workflow Input Settings Inputs Google Search Google Search Step 139 …" at bounding box center [774, 413] width 1476 height 755
click at [513, 275] on span "Extract Title" at bounding box center [570, 281] width 118 height 12
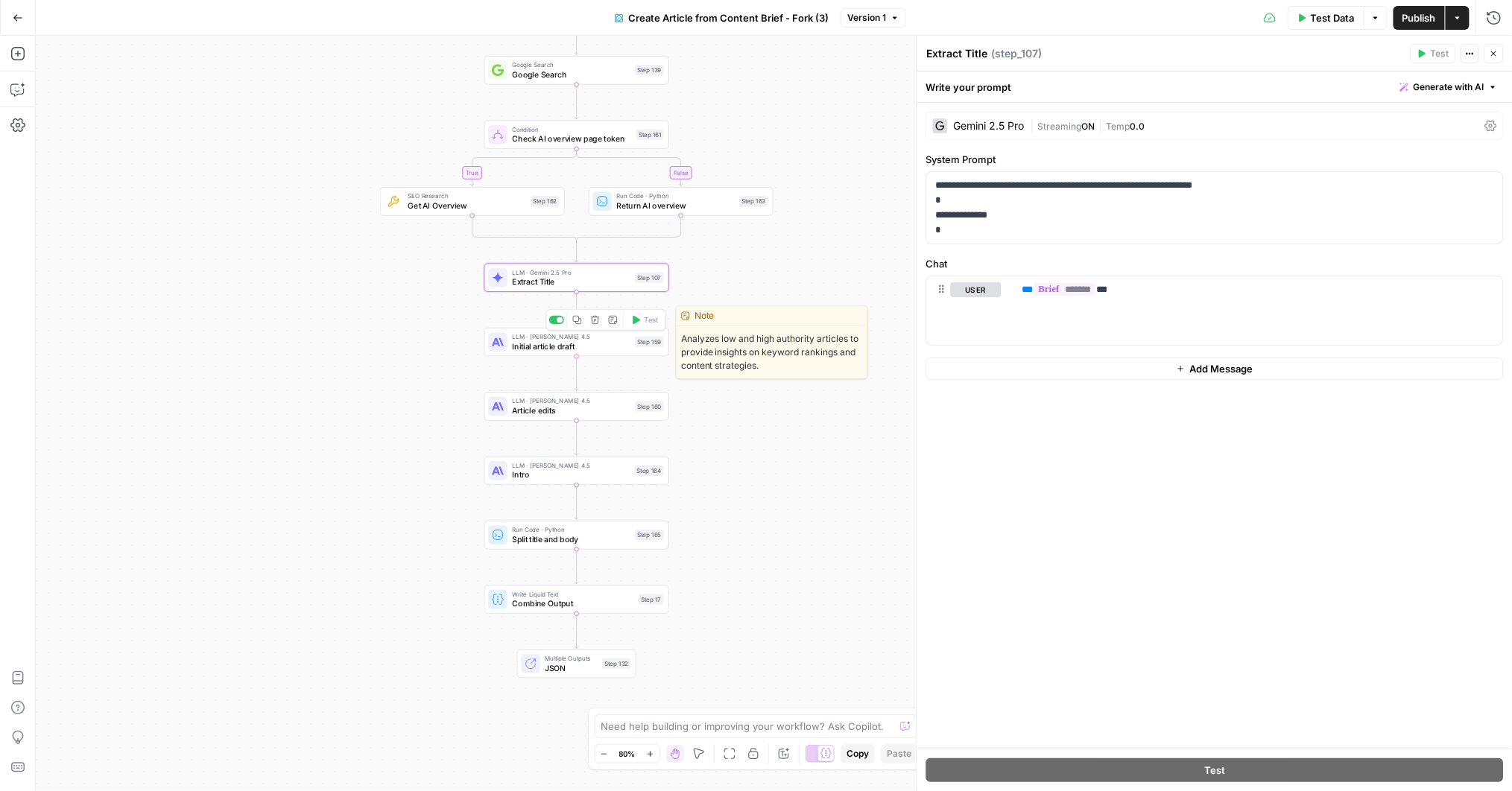
click at [528, 345] on span "Initial article draft" at bounding box center [570, 346] width 118 height 12
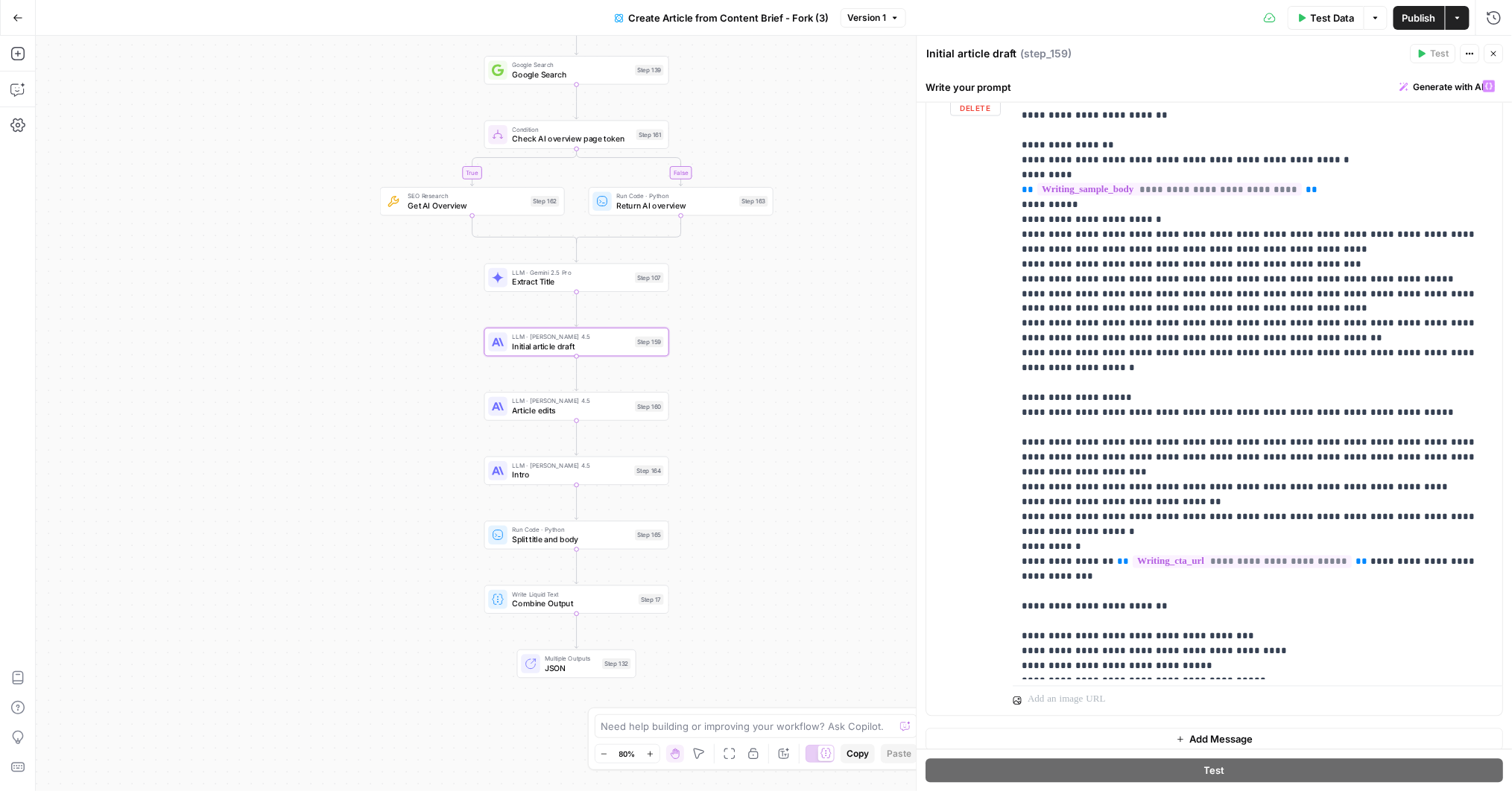
scroll to position [1038, 0]
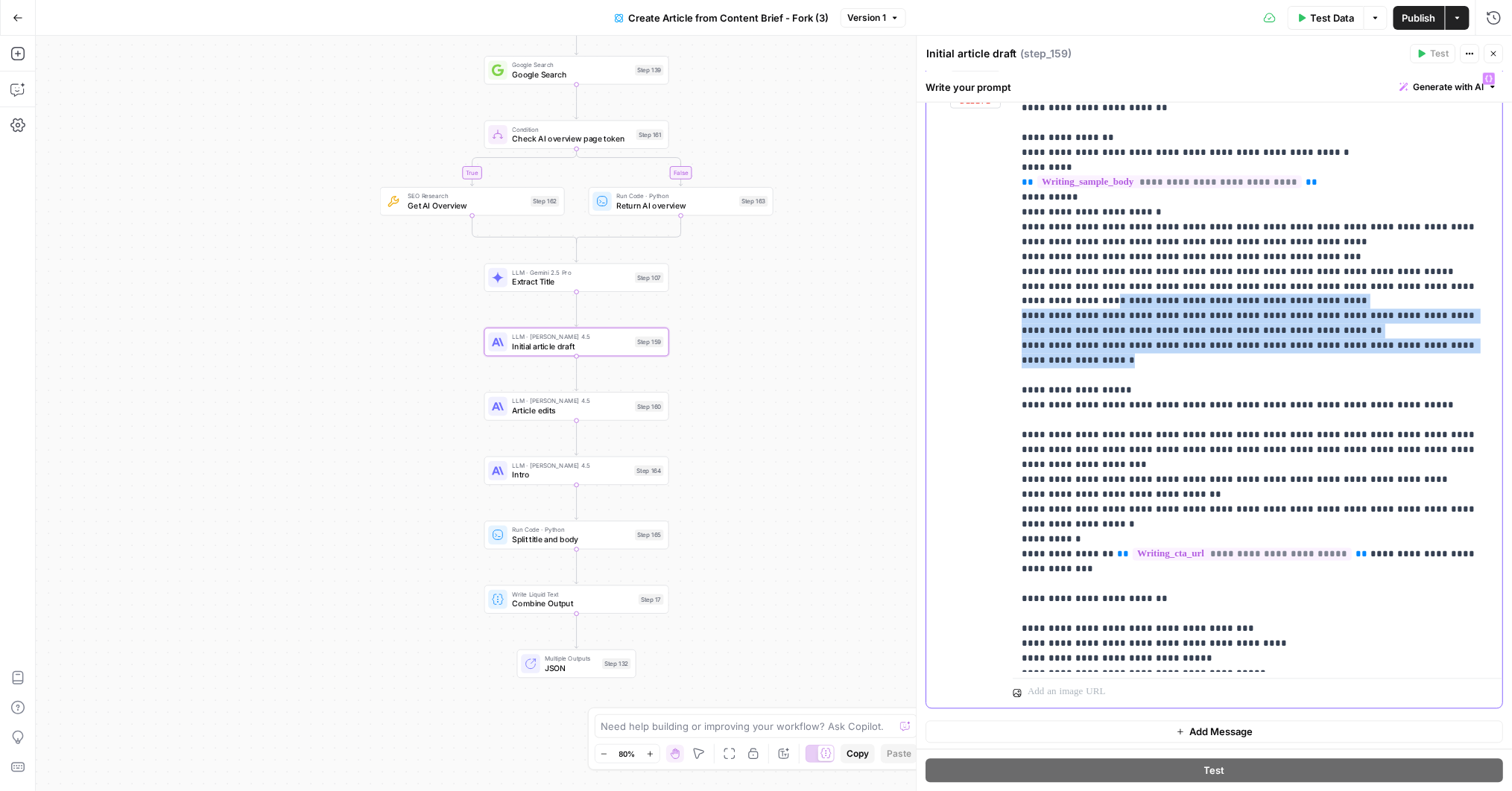
drag, startPoint x: 1131, startPoint y: 324, endPoint x: 1010, endPoint y: 274, distance: 130.9
click at [1010, 274] on div "**********" at bounding box center [1215, 387] width 576 height 642
click at [1094, 334] on p "**********" at bounding box center [1258, 302] width 472 height 730
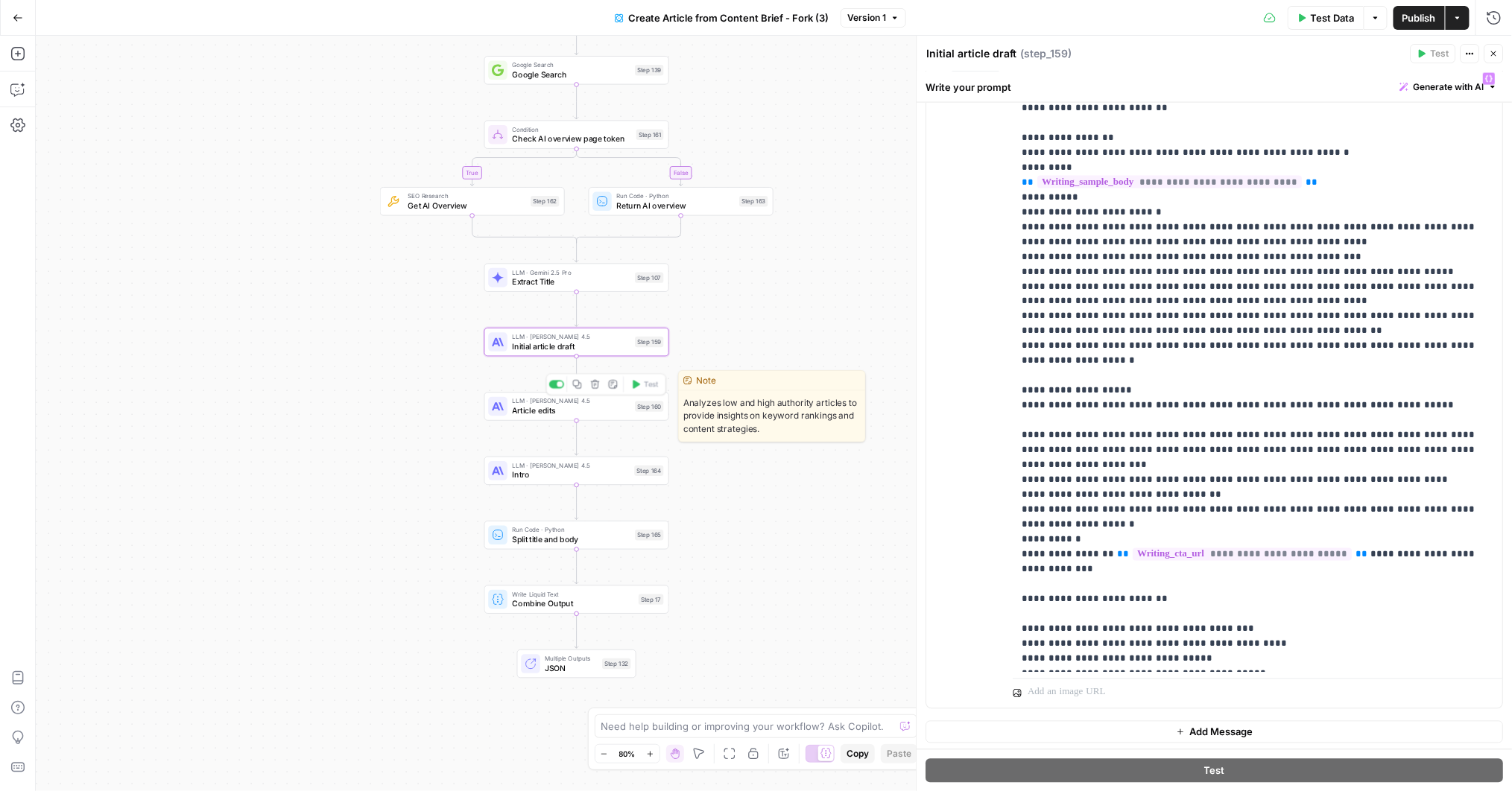
click at [521, 406] on span "Article edits" at bounding box center [570, 410] width 118 height 12
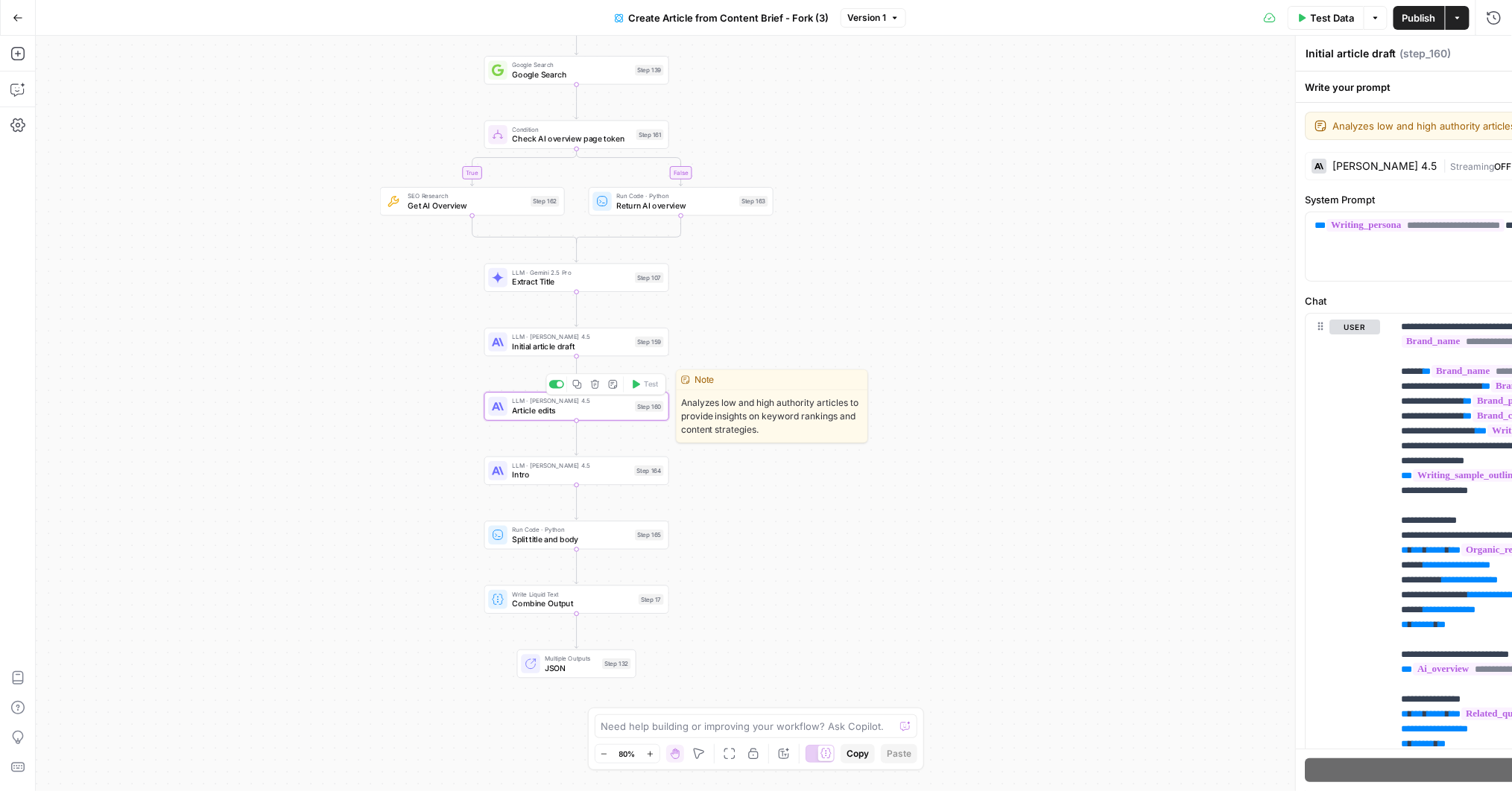
type textarea "Article edits"
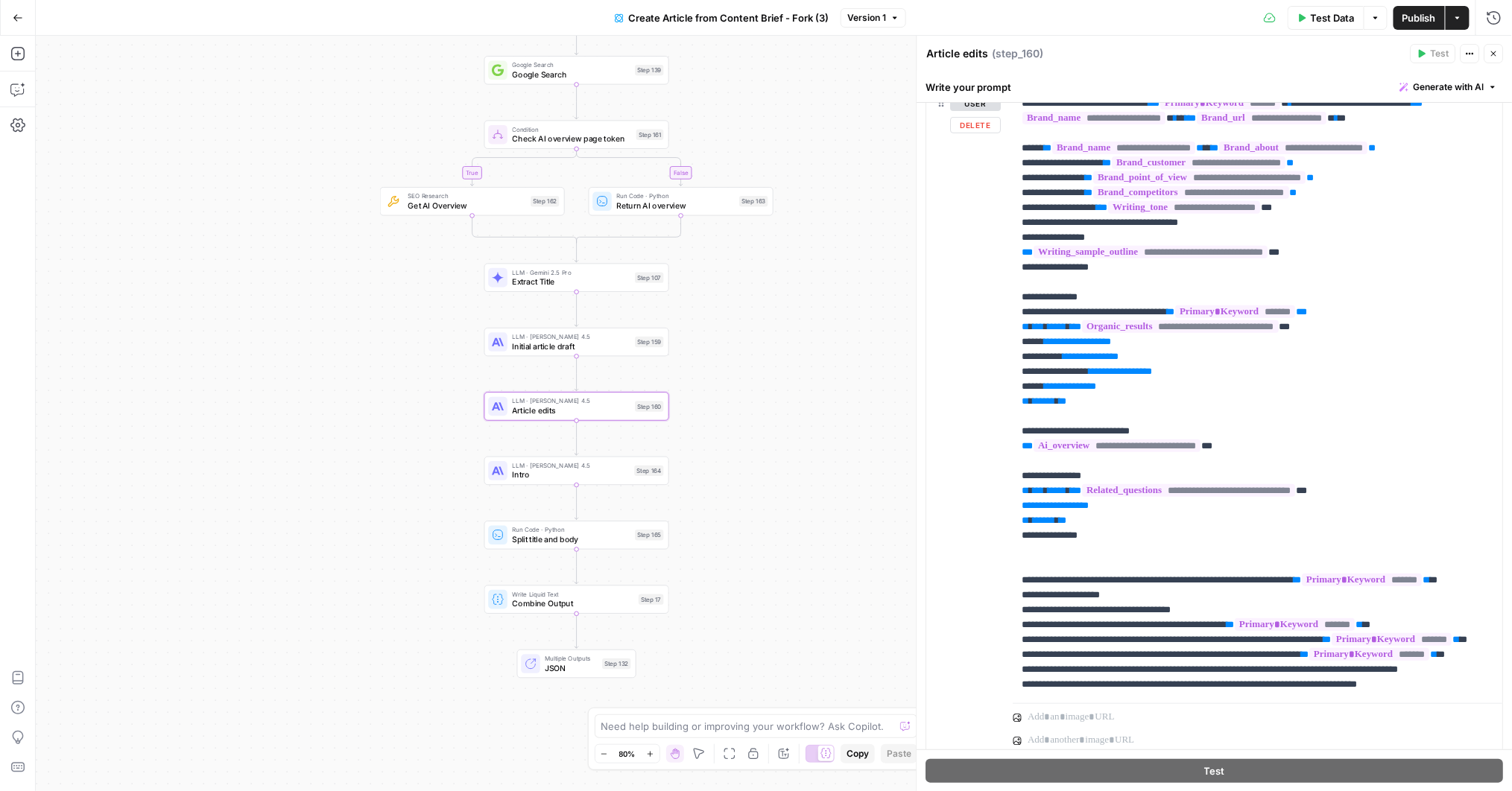
scroll to position [239, 0]
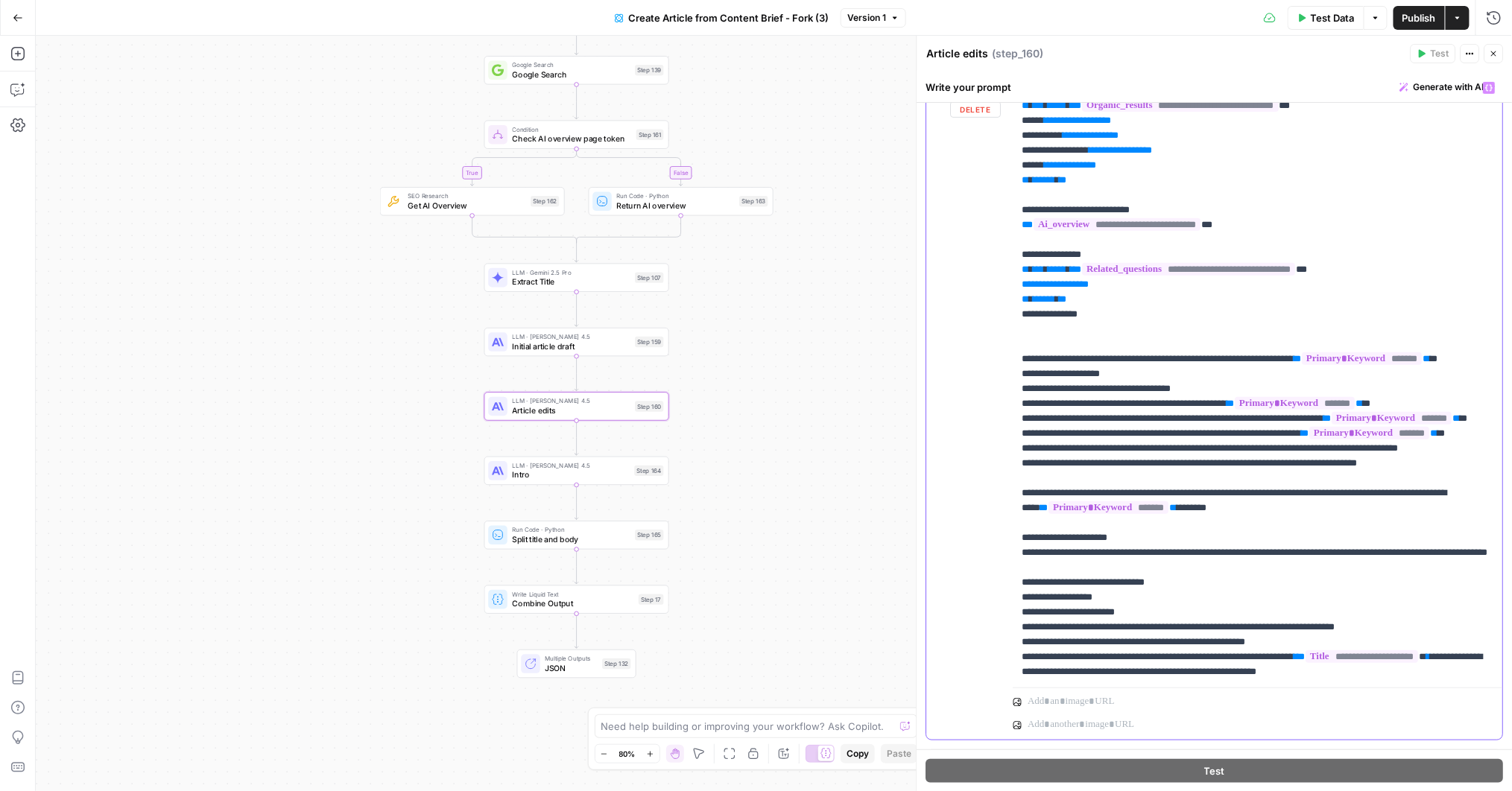
scroll to position [285, 0]
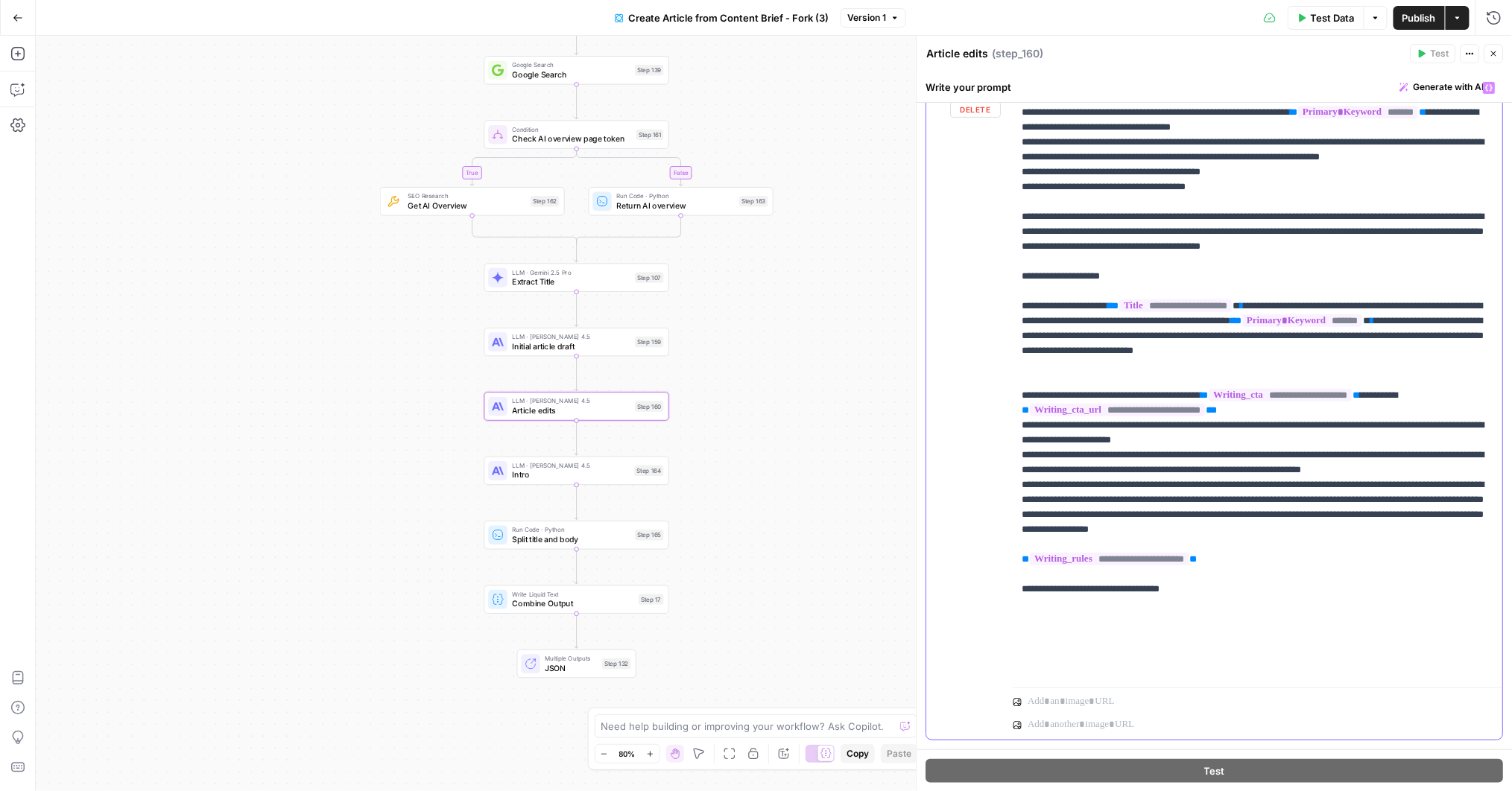
scroll to position [1923, 0]
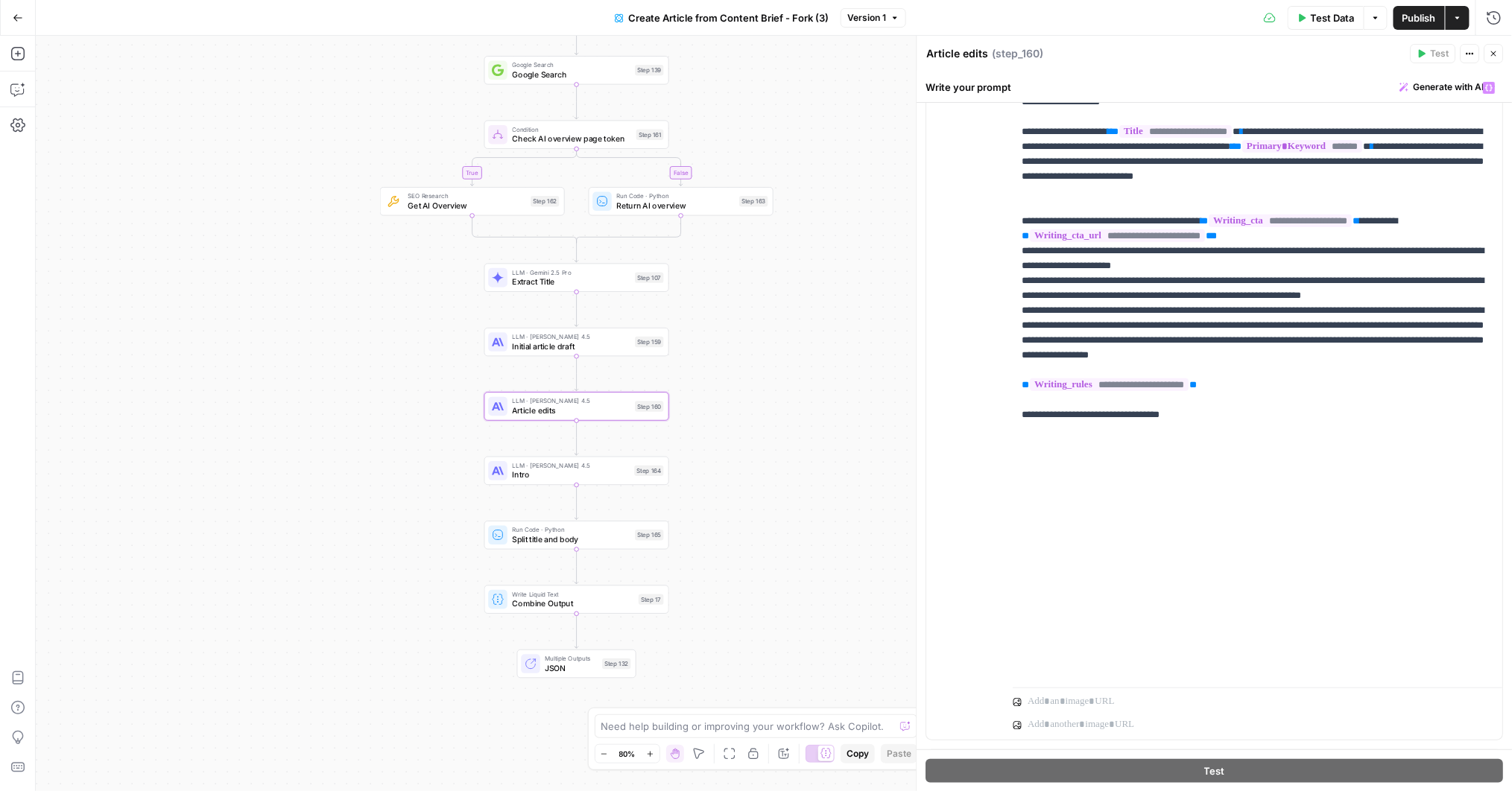
click at [1489, 54] on icon "button" at bounding box center [1493, 53] width 9 height 9
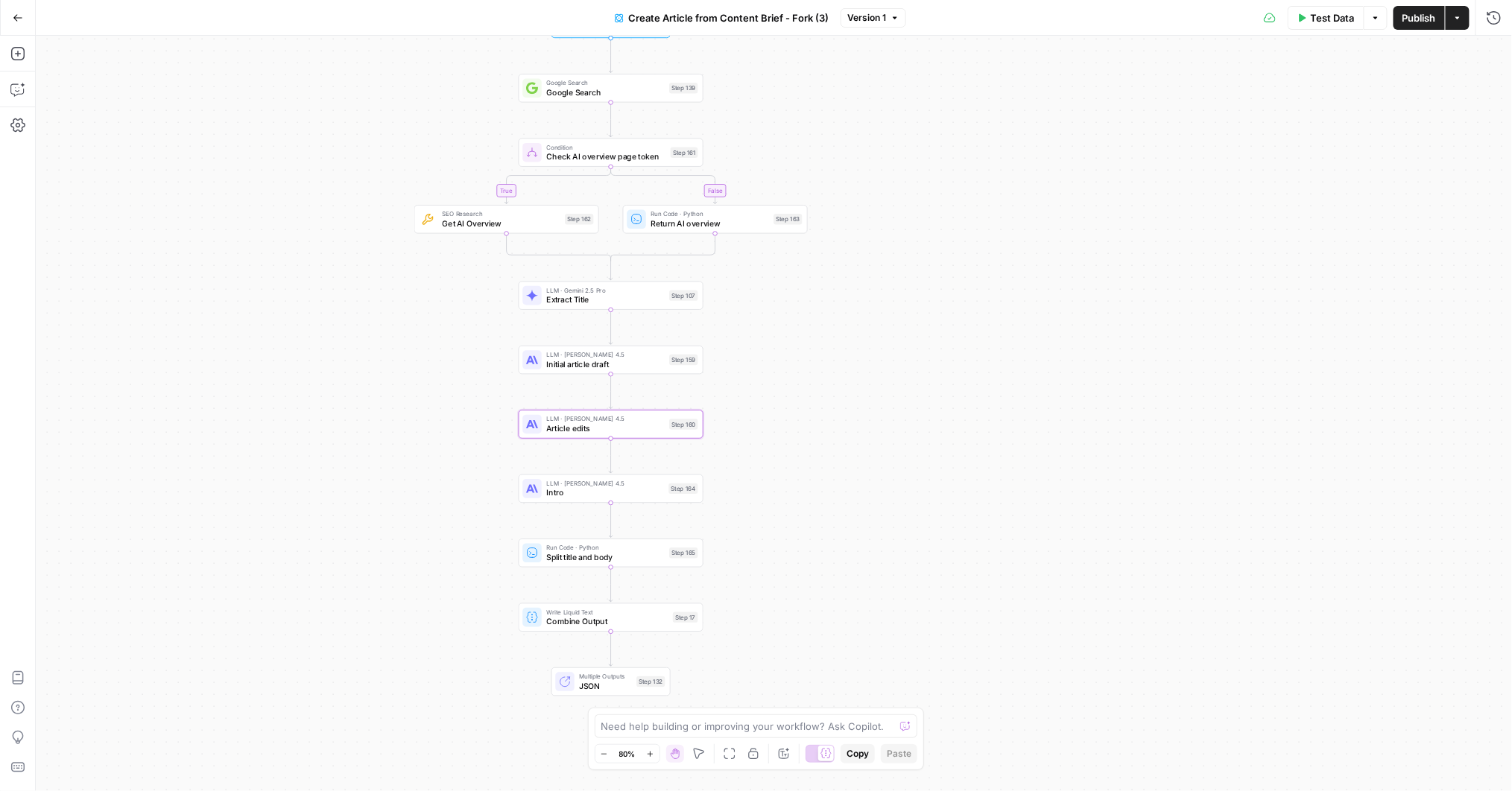
drag, startPoint x: 729, startPoint y: 346, endPoint x: 770, endPoint y: 369, distance: 47.0
click at [770, 369] on div "true false Workflow Input Settings Inputs Google Search Google Search Step 139 …" at bounding box center [774, 413] width 1476 height 755
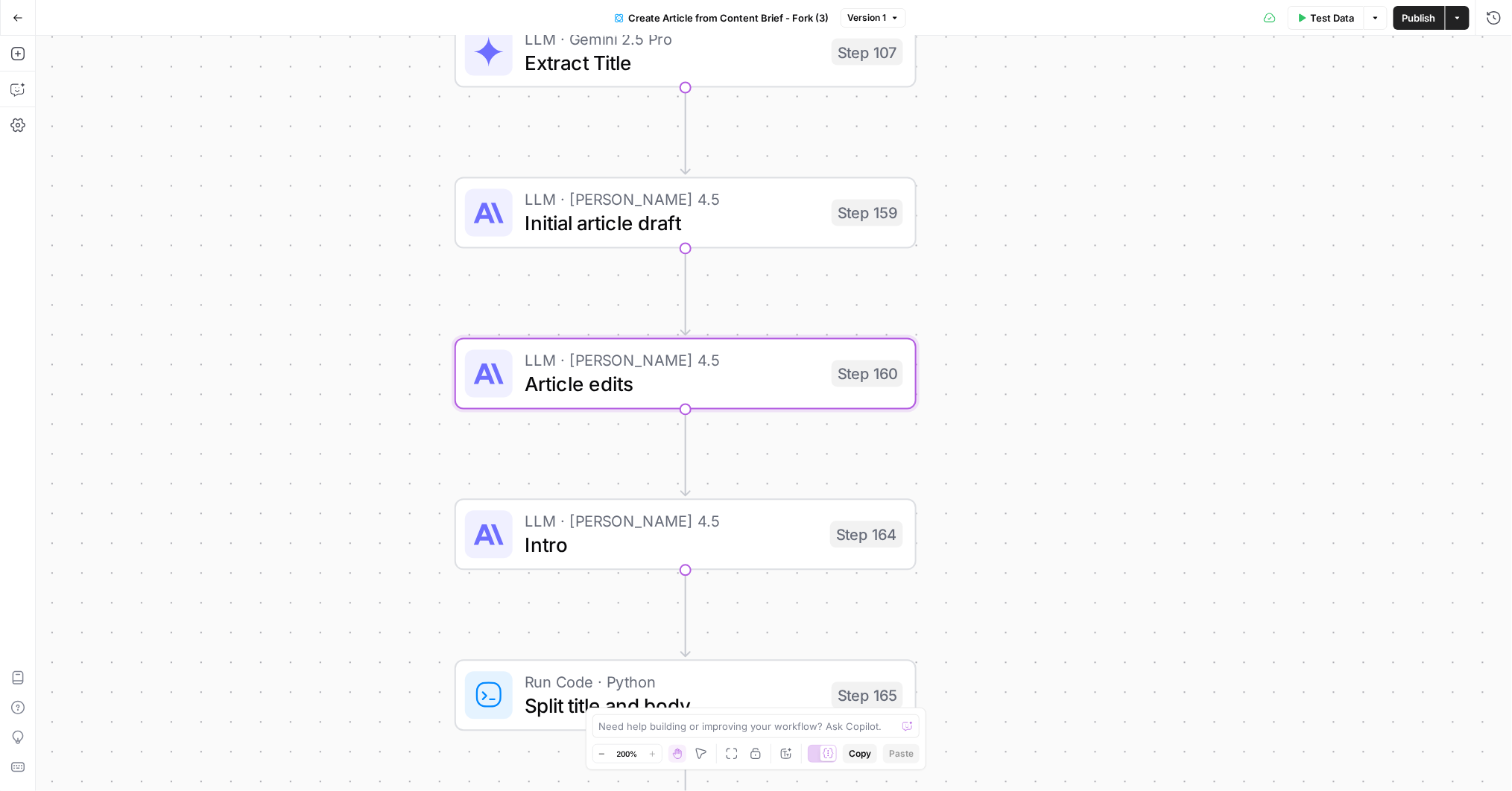
drag, startPoint x: 995, startPoint y: 401, endPoint x: 955, endPoint y: 215, distance: 190.3
click at [956, 215] on div "true false Workflow Input Settings Inputs Google Search Google Search Step 139 …" at bounding box center [774, 413] width 1476 height 755
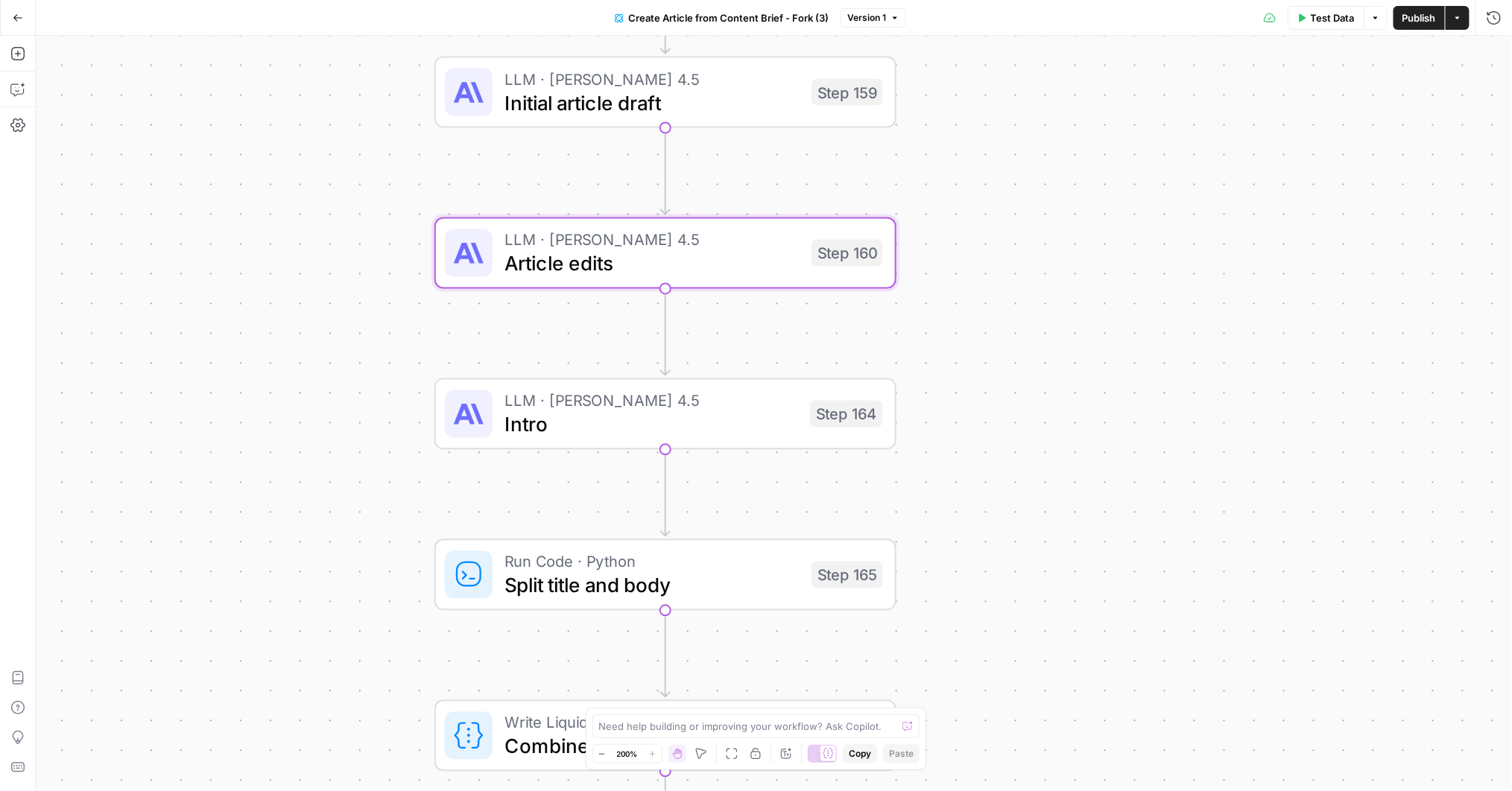
click at [2, 19] on div "Go Back" at bounding box center [18, 17] width 36 height 35
click at [16, 13] on icon "button" at bounding box center [17, 17] width 10 height 10
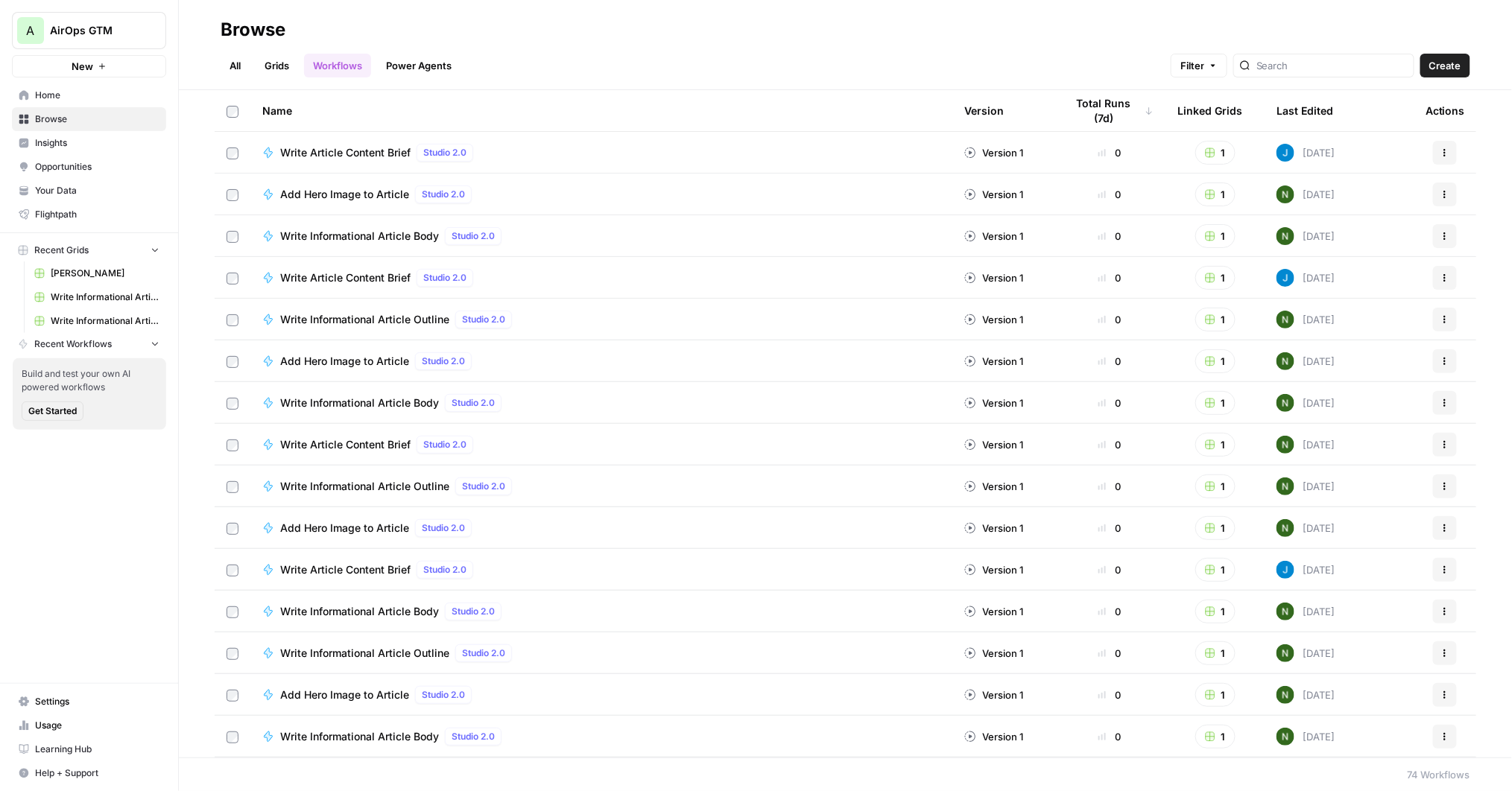
click at [60, 703] on span "Settings" at bounding box center [97, 702] width 125 height 13
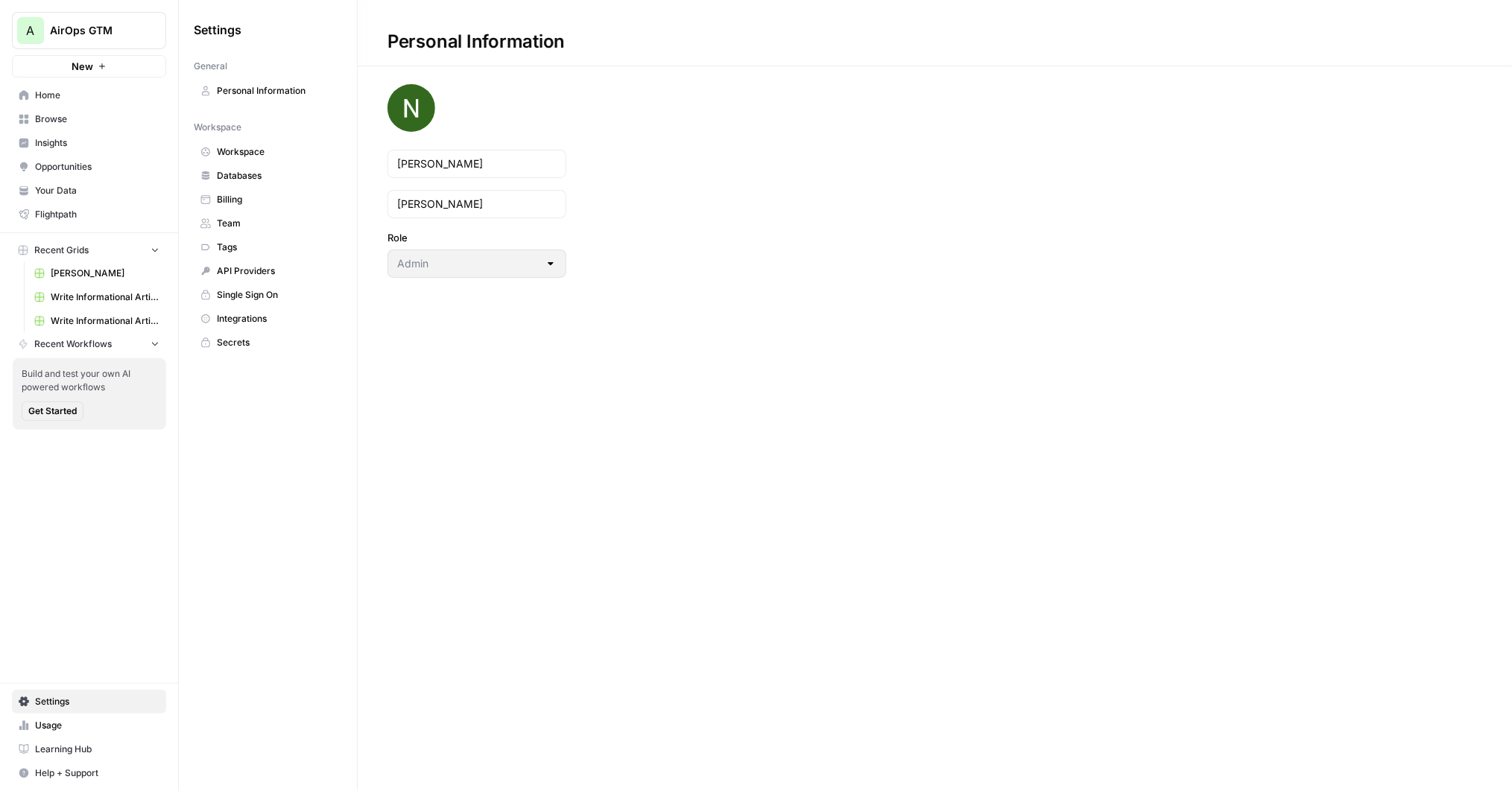
click at [256, 150] on span "Workspace" at bounding box center [276, 152] width 118 height 13
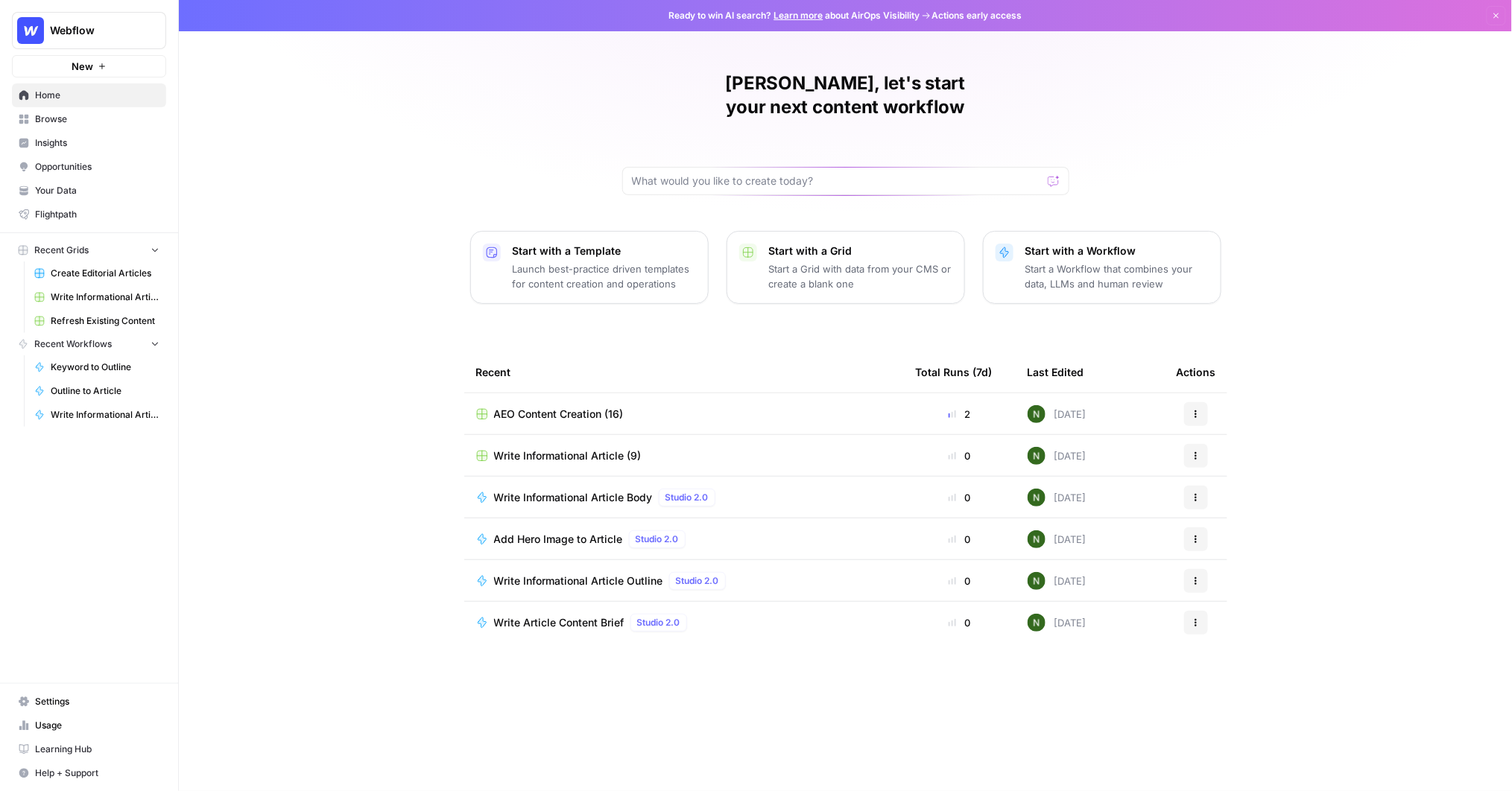
click at [66, 701] on span "Settings" at bounding box center [97, 702] width 125 height 13
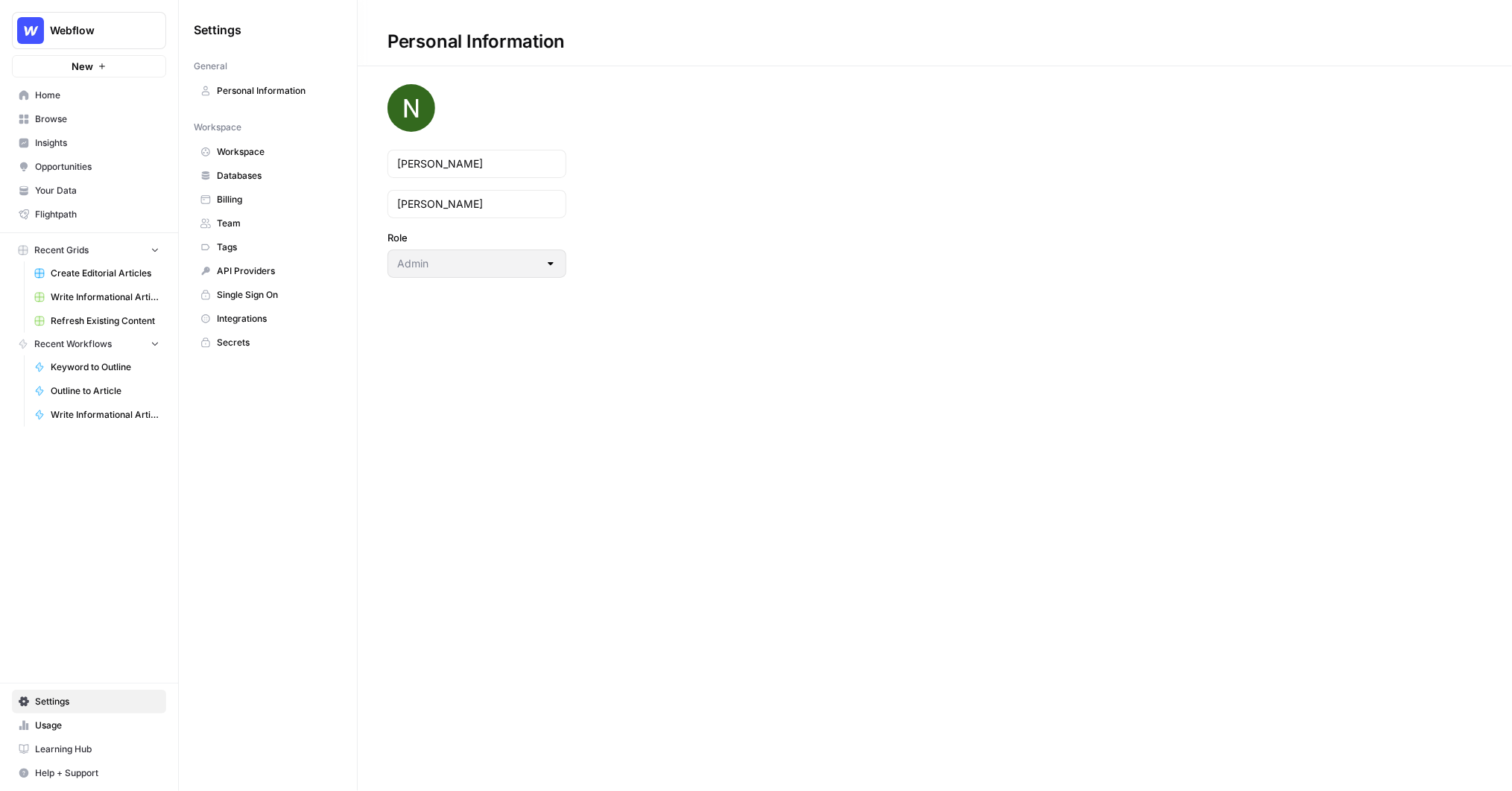
click at [254, 220] on span "Team" at bounding box center [276, 223] width 118 height 13
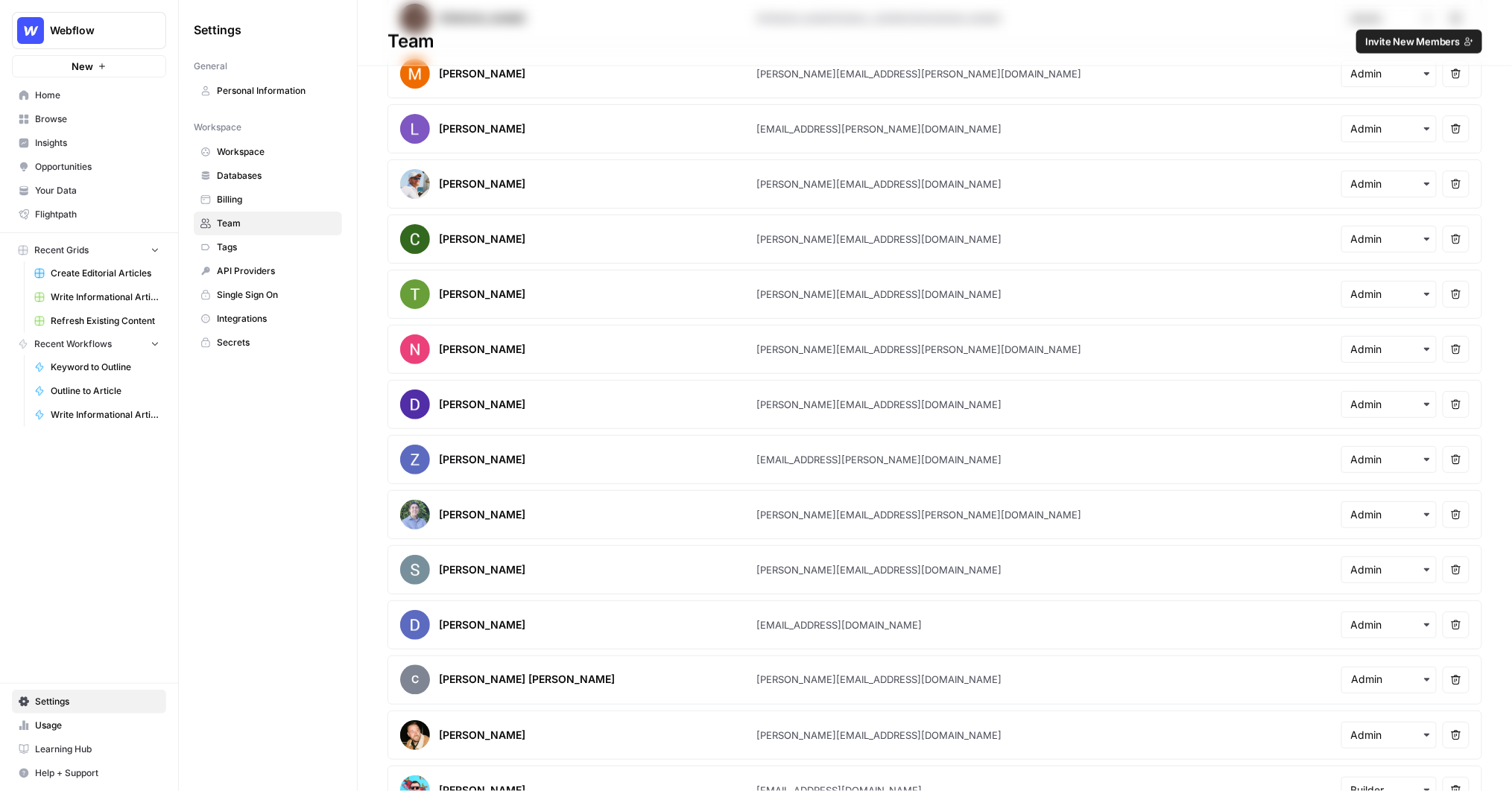
scroll to position [1101, 0]
